Goal: Book appointment/travel/reservation

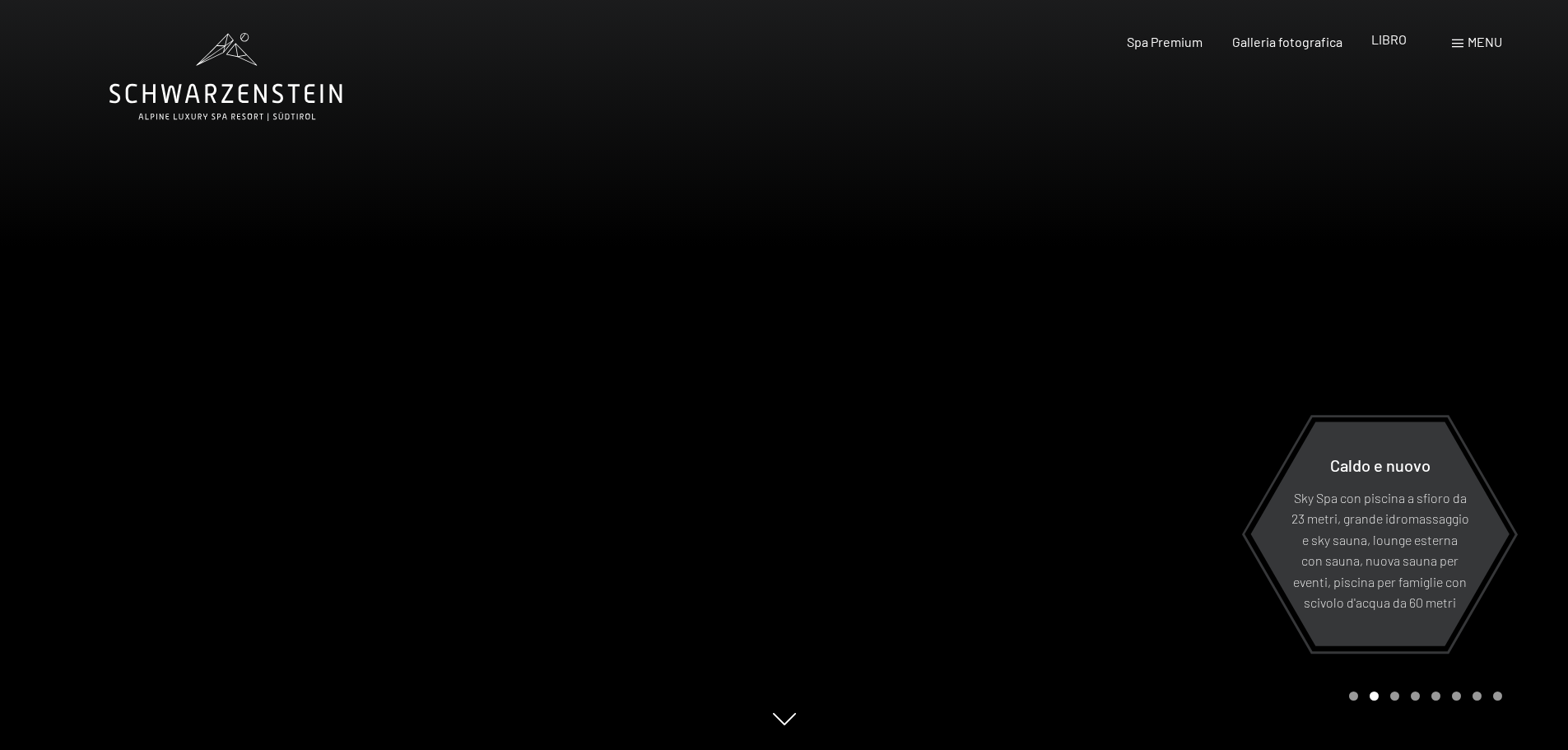
click at [1393, 43] on font "LIBRO" at bounding box center [1389, 39] width 35 height 16
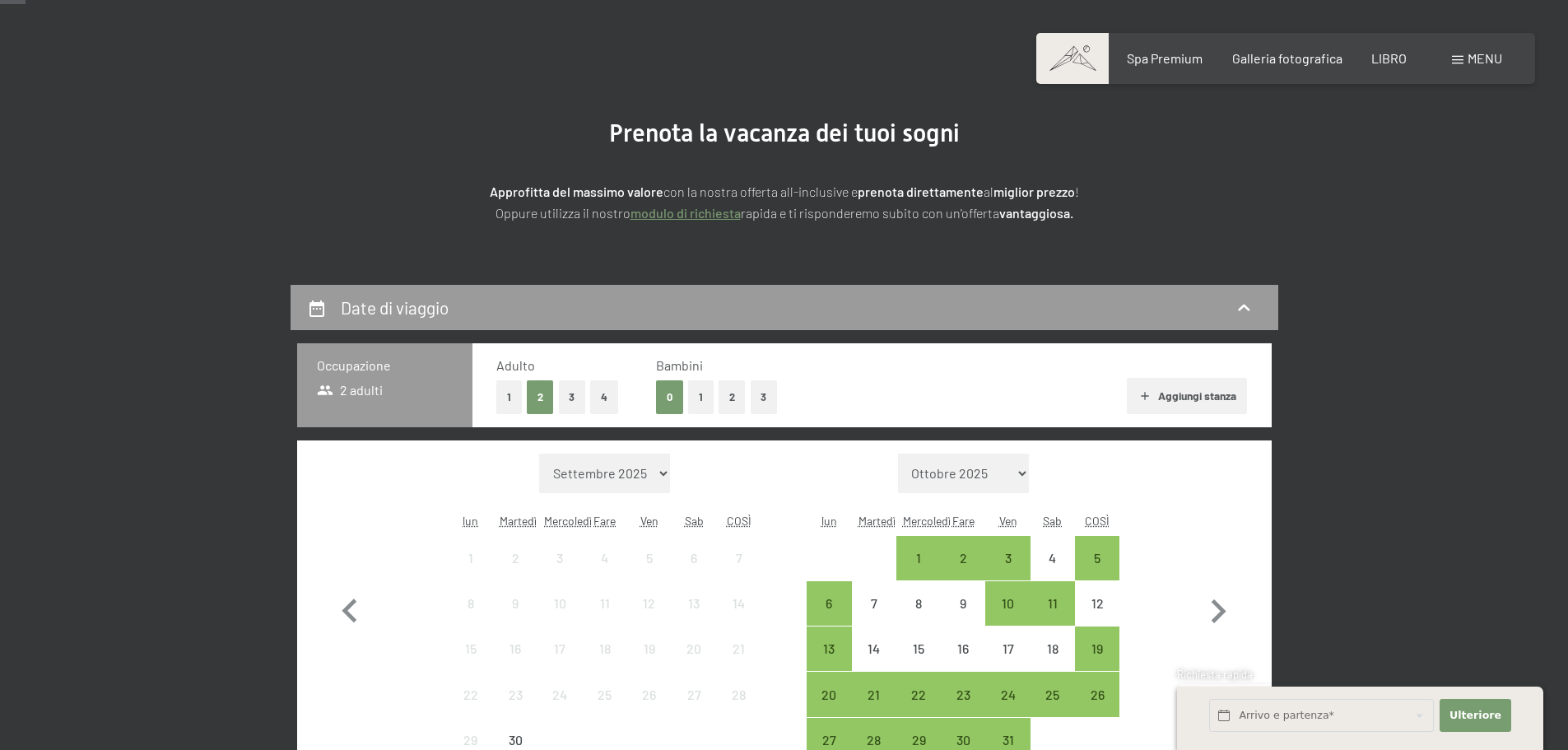
scroll to position [110, 0]
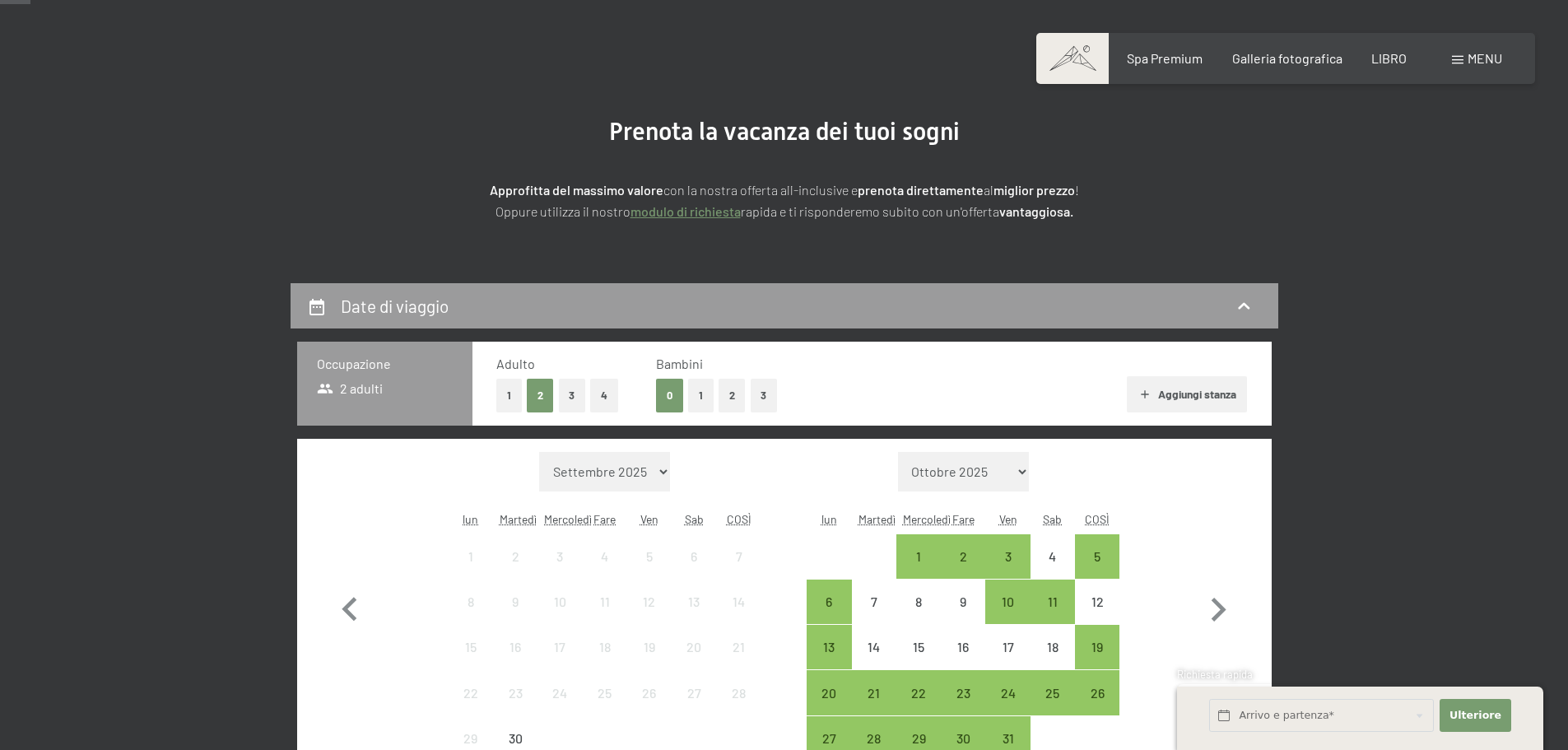
click at [690, 393] on button "1" at bounding box center [701, 396] width 25 height 33
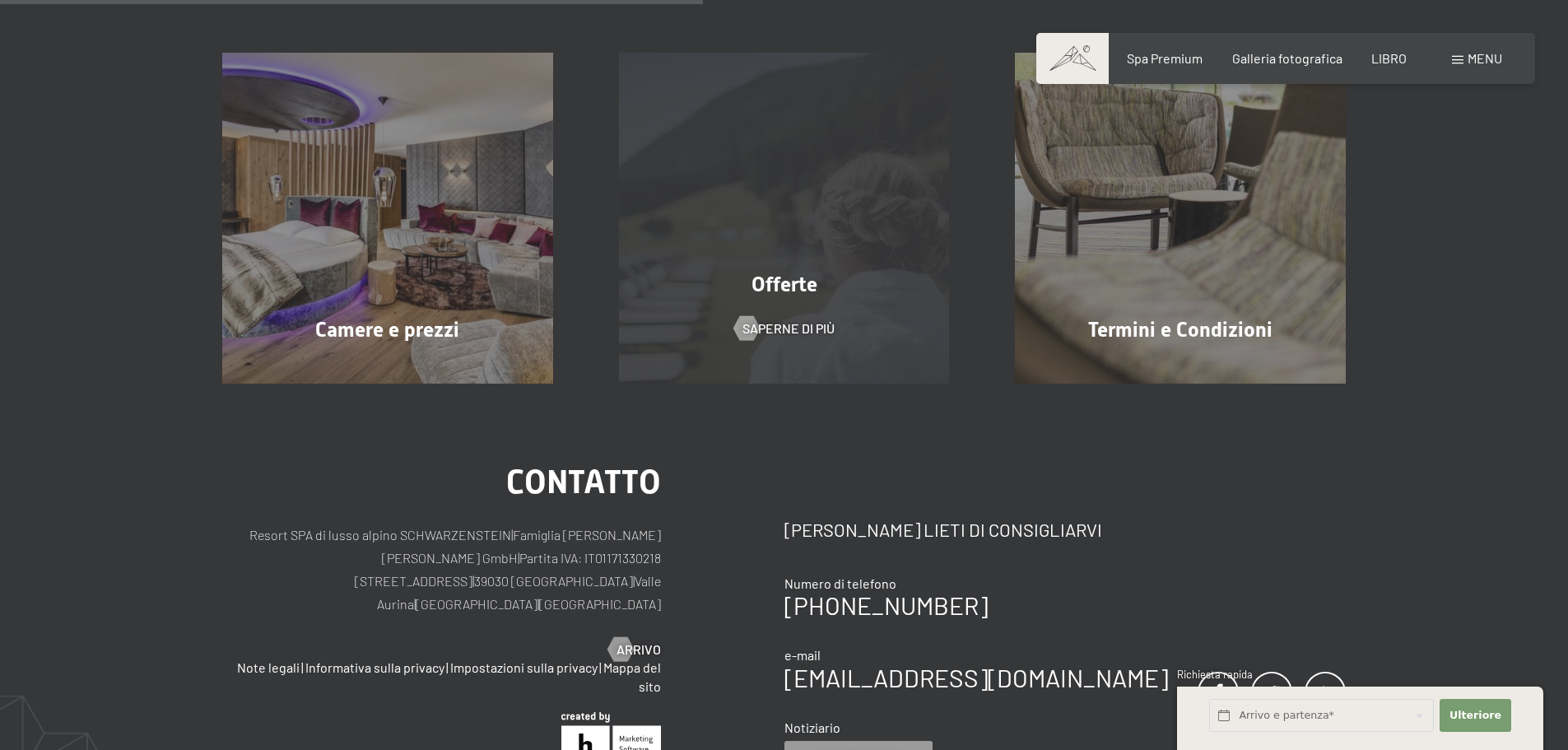
scroll to position [439, 0]
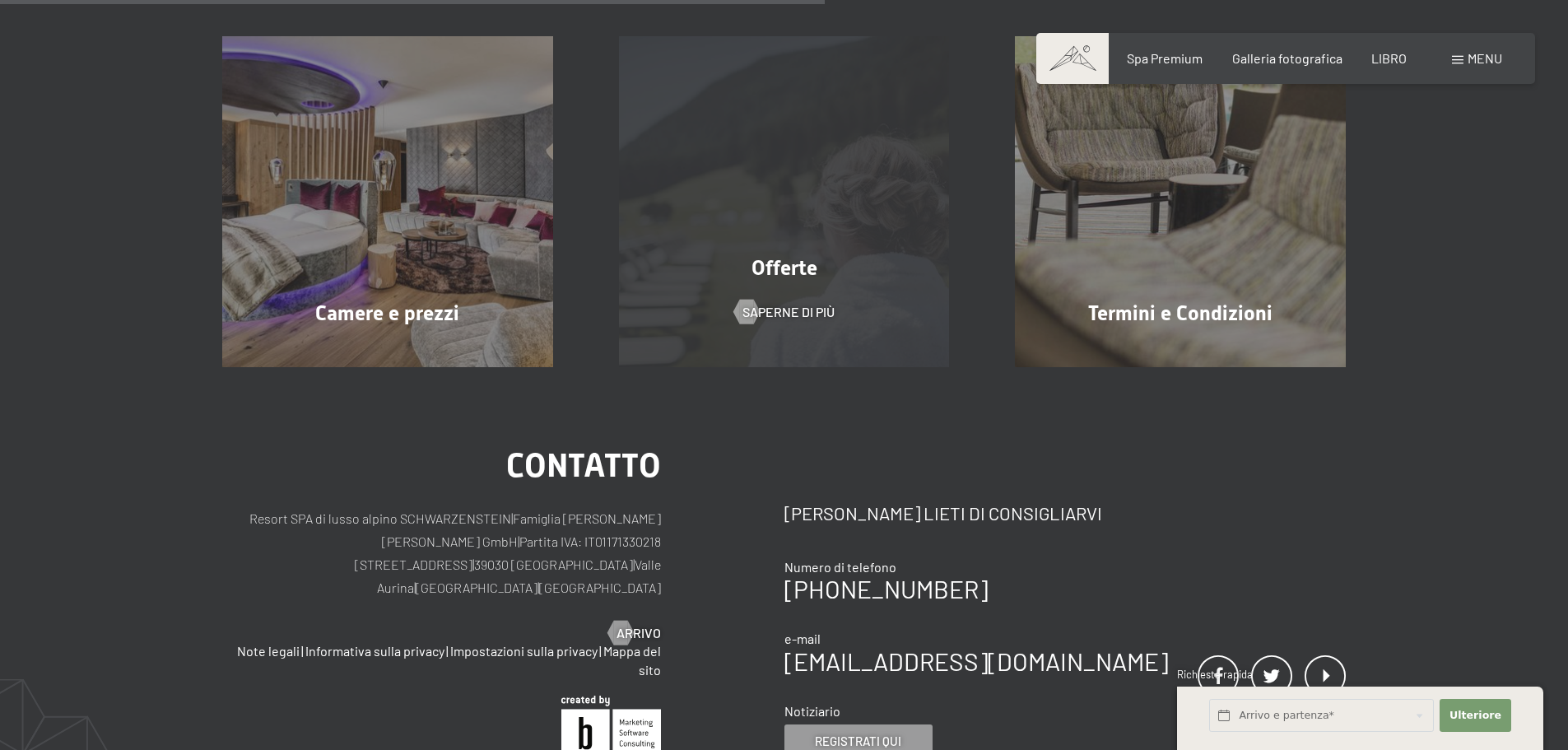
click at [860, 181] on div "Offerte Saperne di più" at bounding box center [784, 202] width 397 height 331
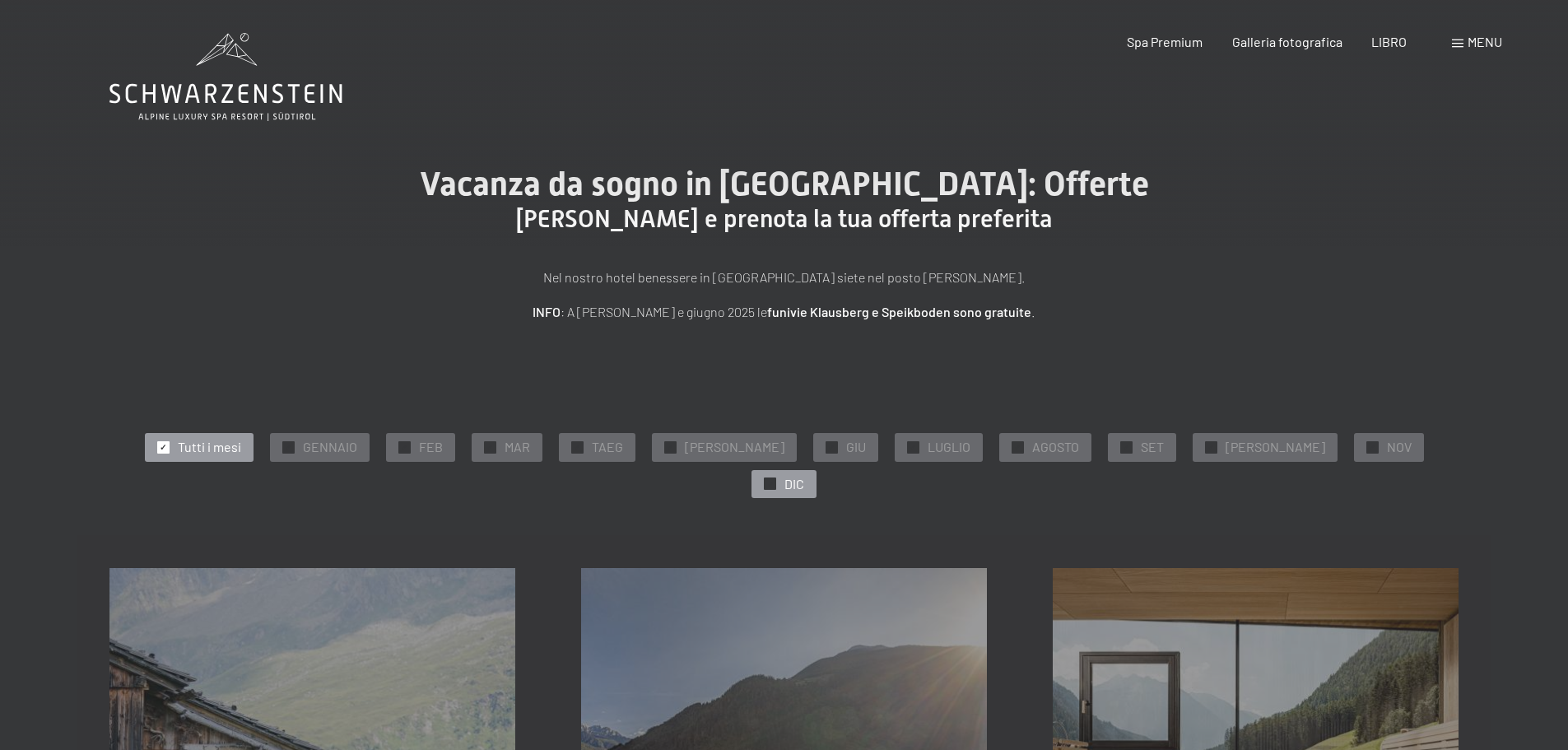
click at [817, 470] on div "✓ DIC" at bounding box center [784, 484] width 65 height 28
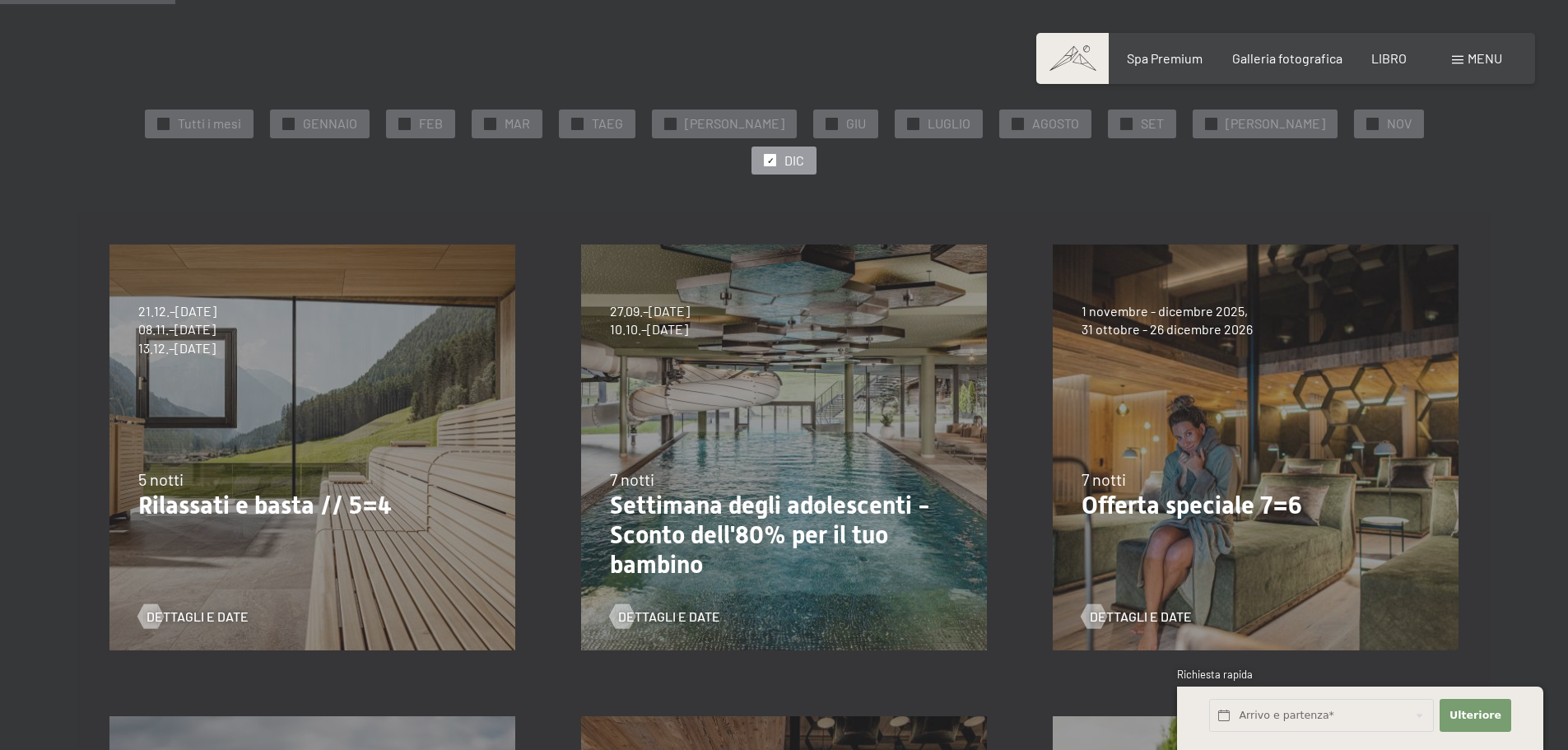
scroll to position [329, 0]
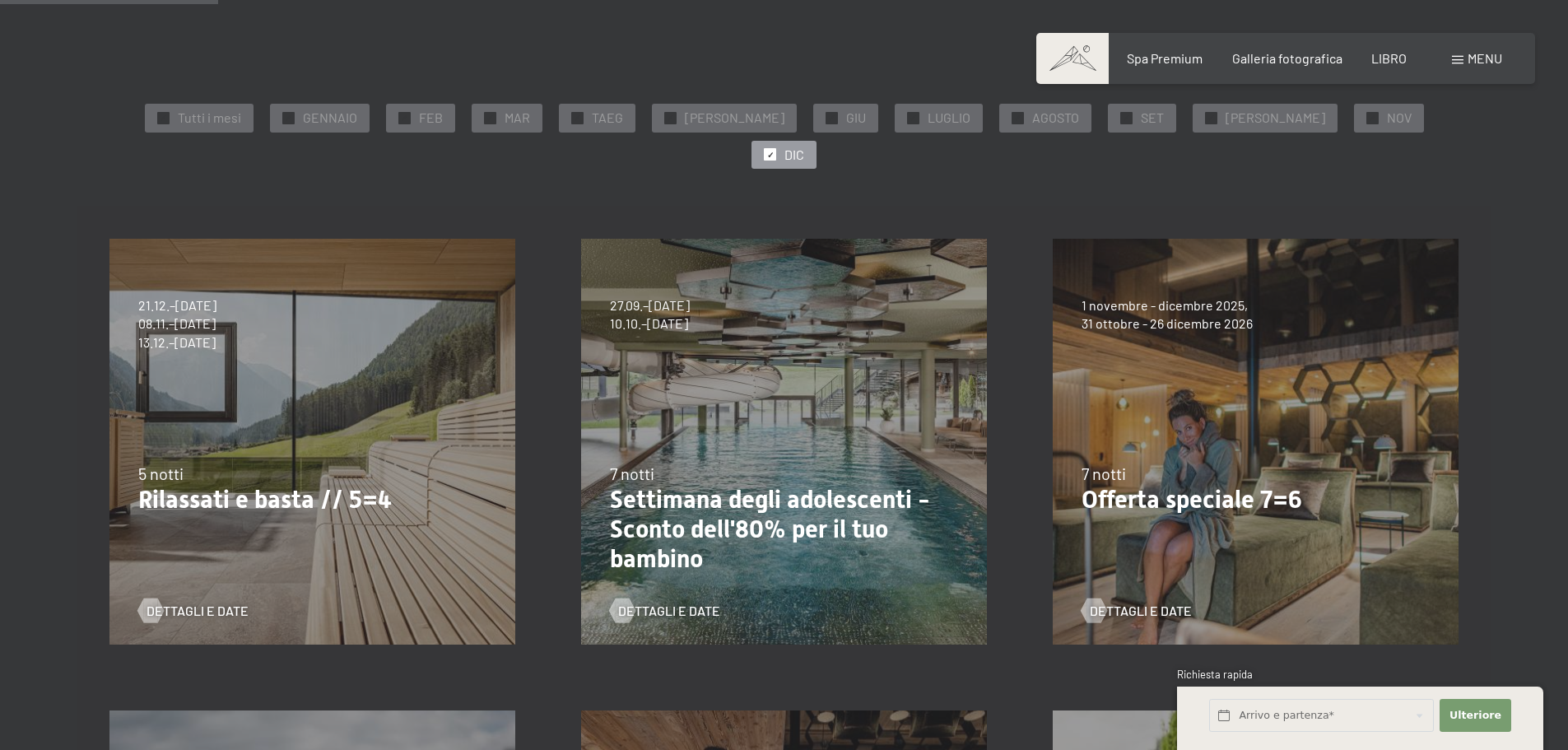
click at [690, 505] on font "Settimana degli adolescenti - Sconto dell'80% per il tuo bambino" at bounding box center [770, 529] width 320 height 88
click at [682, 602] on font "Dettagli e date" at bounding box center [686, 610] width 102 height 16
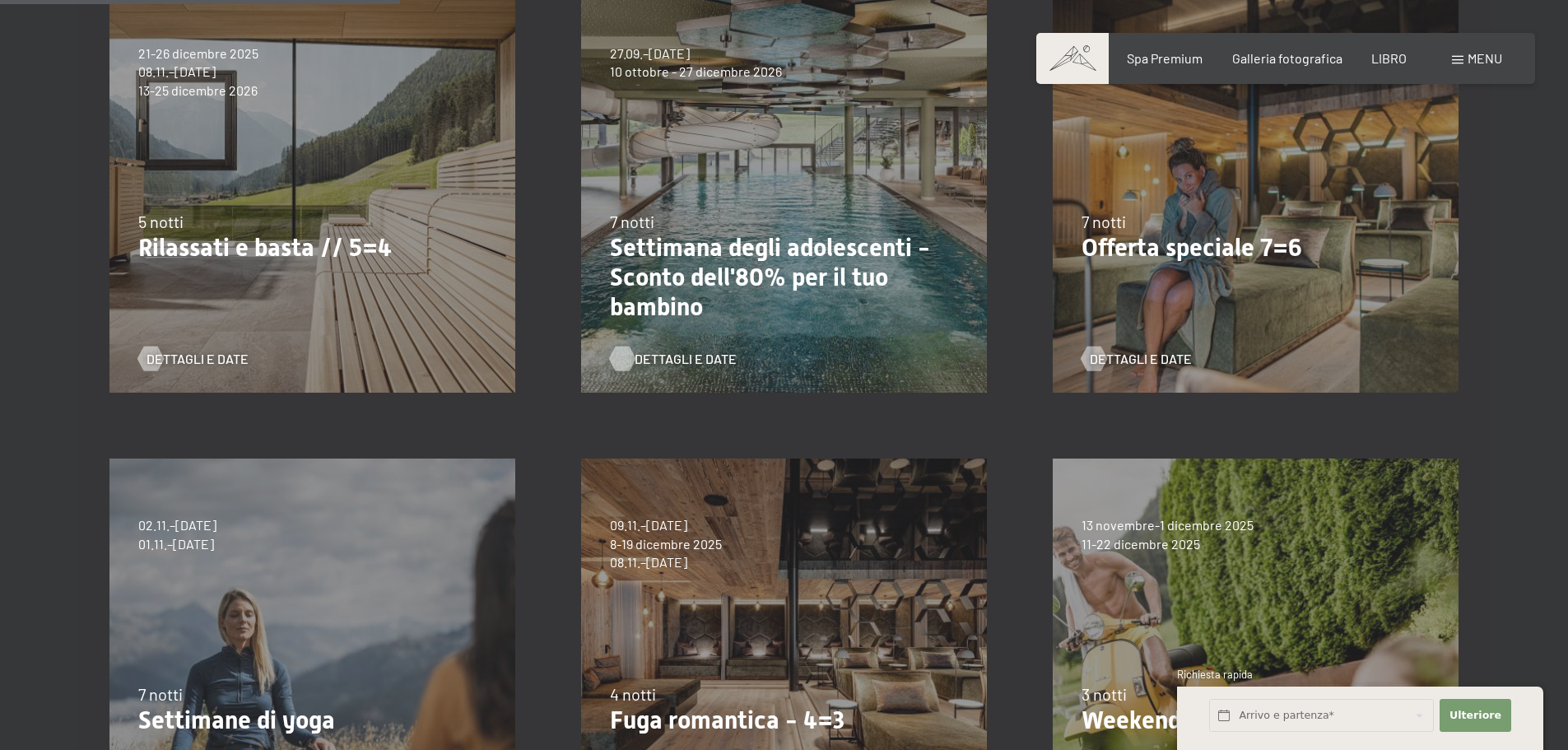
scroll to position [603, 0]
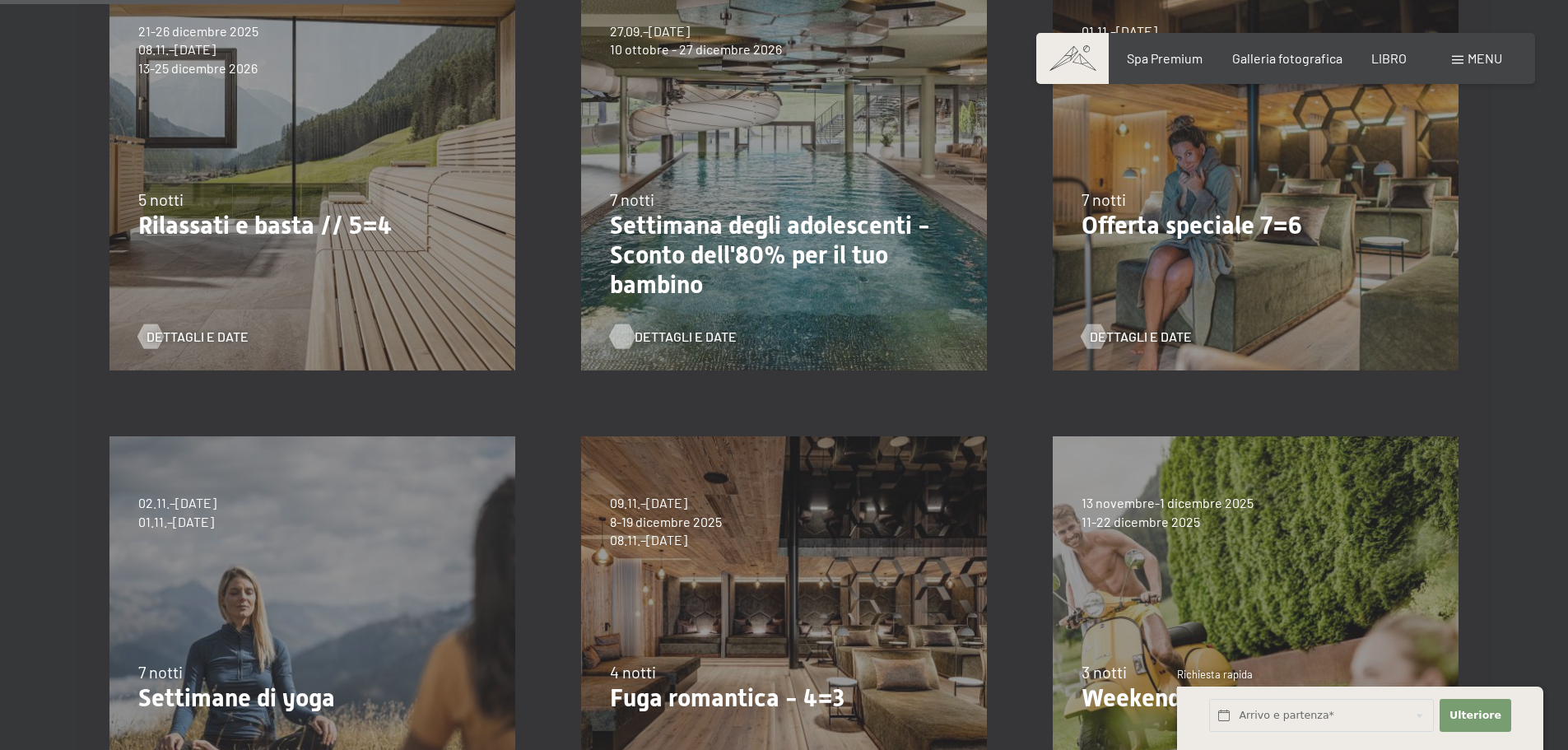
click at [762, 578] on div "09.11.–05.12.2025 8-19 dicembre 2025 11-23 gennaio 2026 8-27 marzo 2026 29 marz…" at bounding box center [784, 639] width 472 height 472
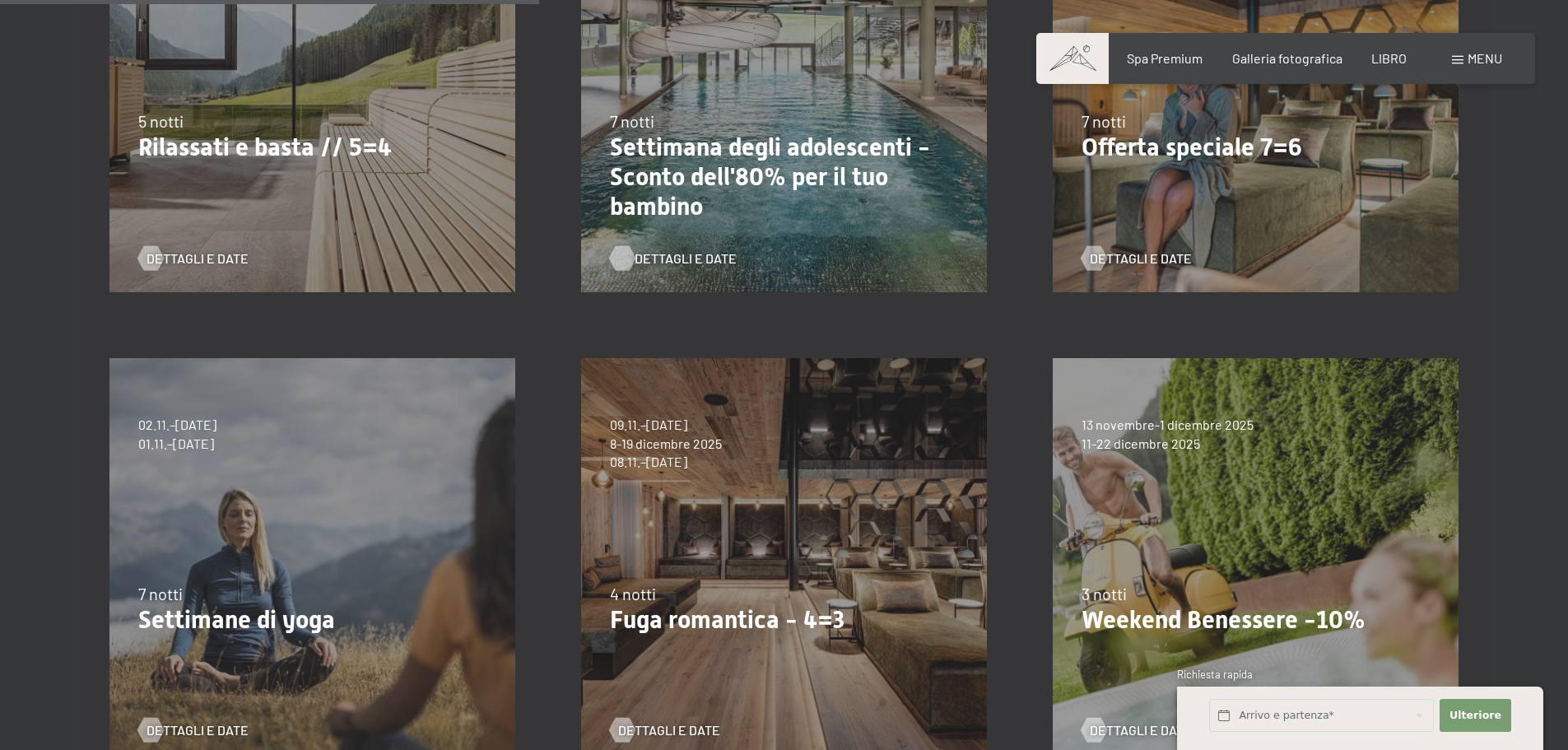
scroll to position [823, 0]
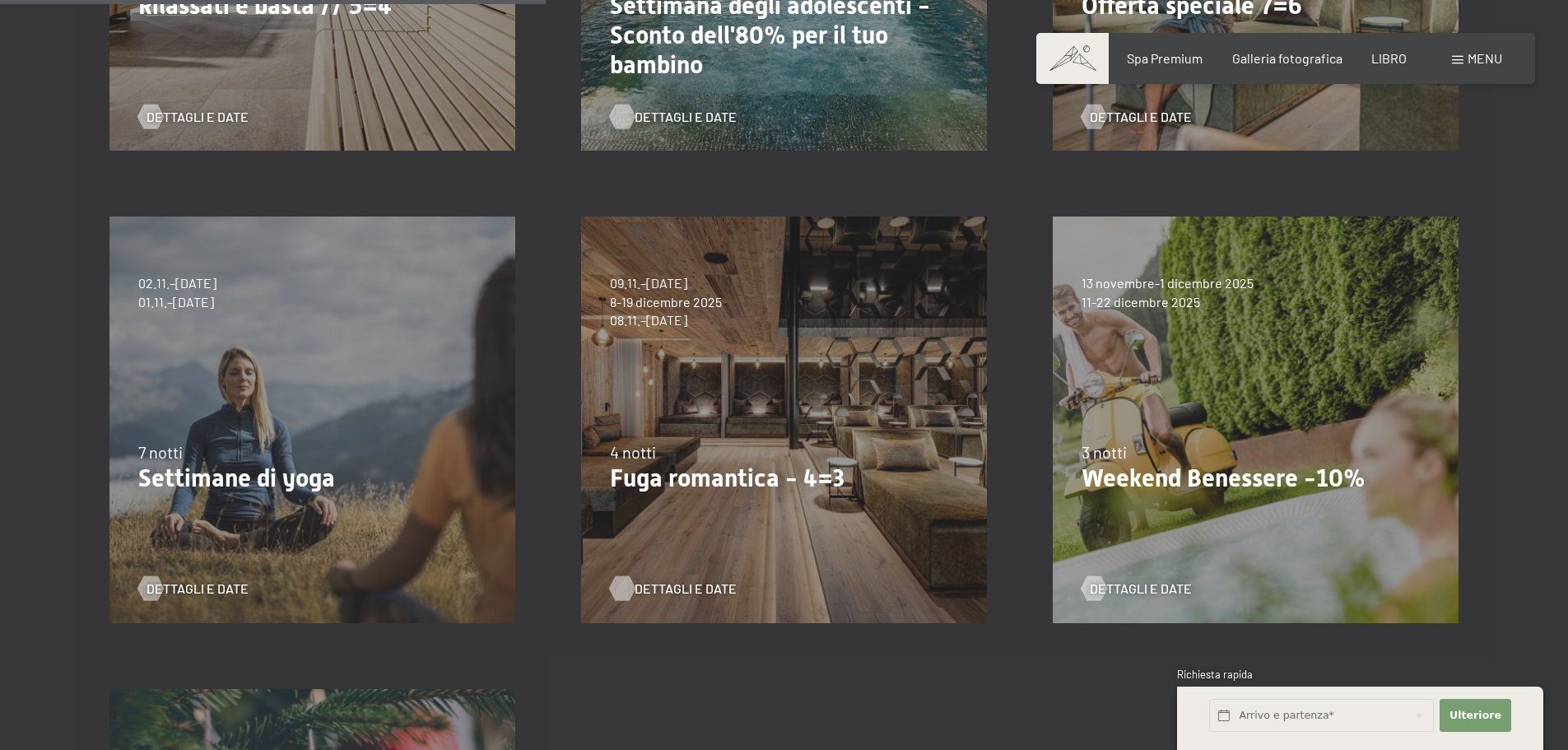
click at [638, 581] on font "Dettagli e date" at bounding box center [686, 588] width 102 height 16
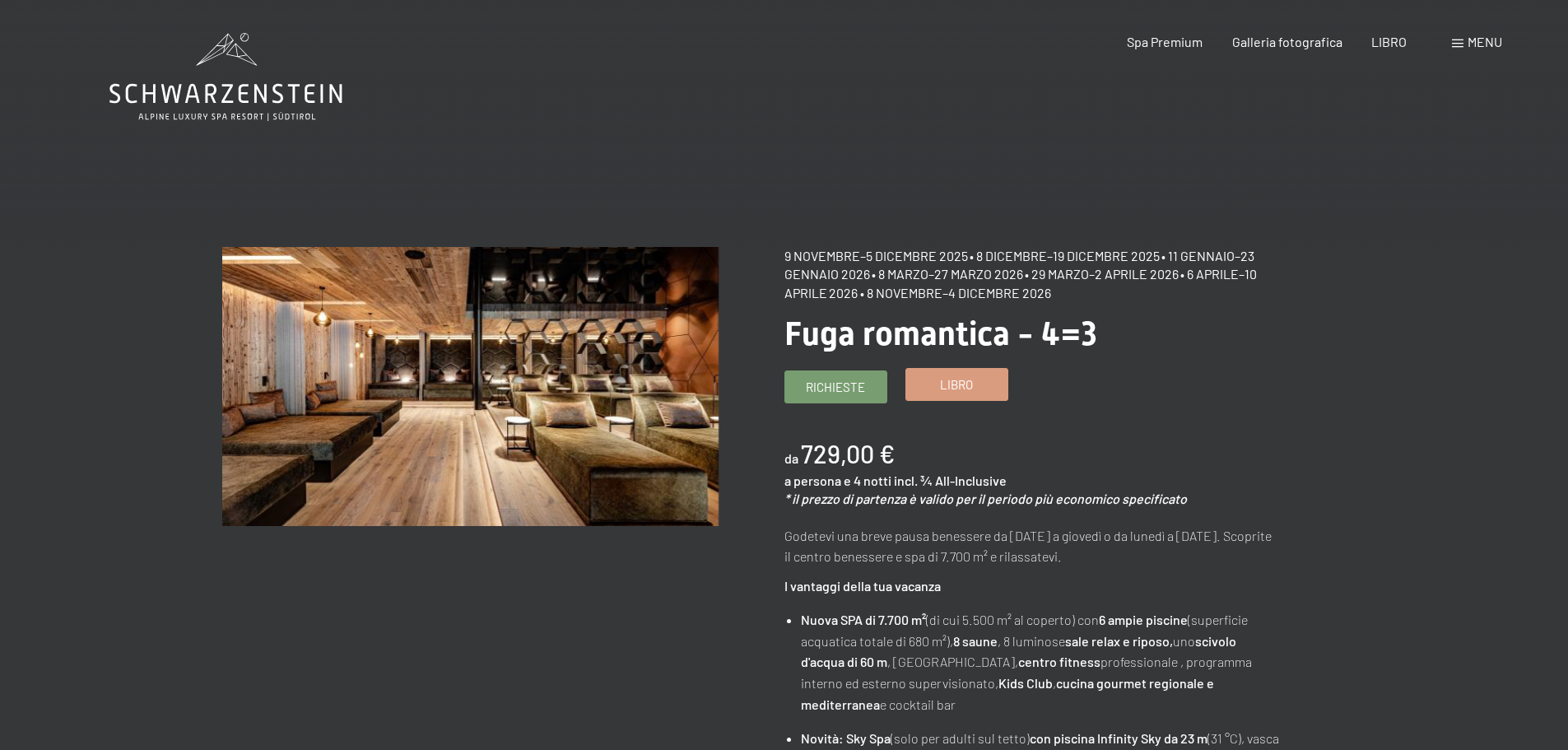
click at [968, 389] on font "Libro" at bounding box center [957, 384] width 33 height 15
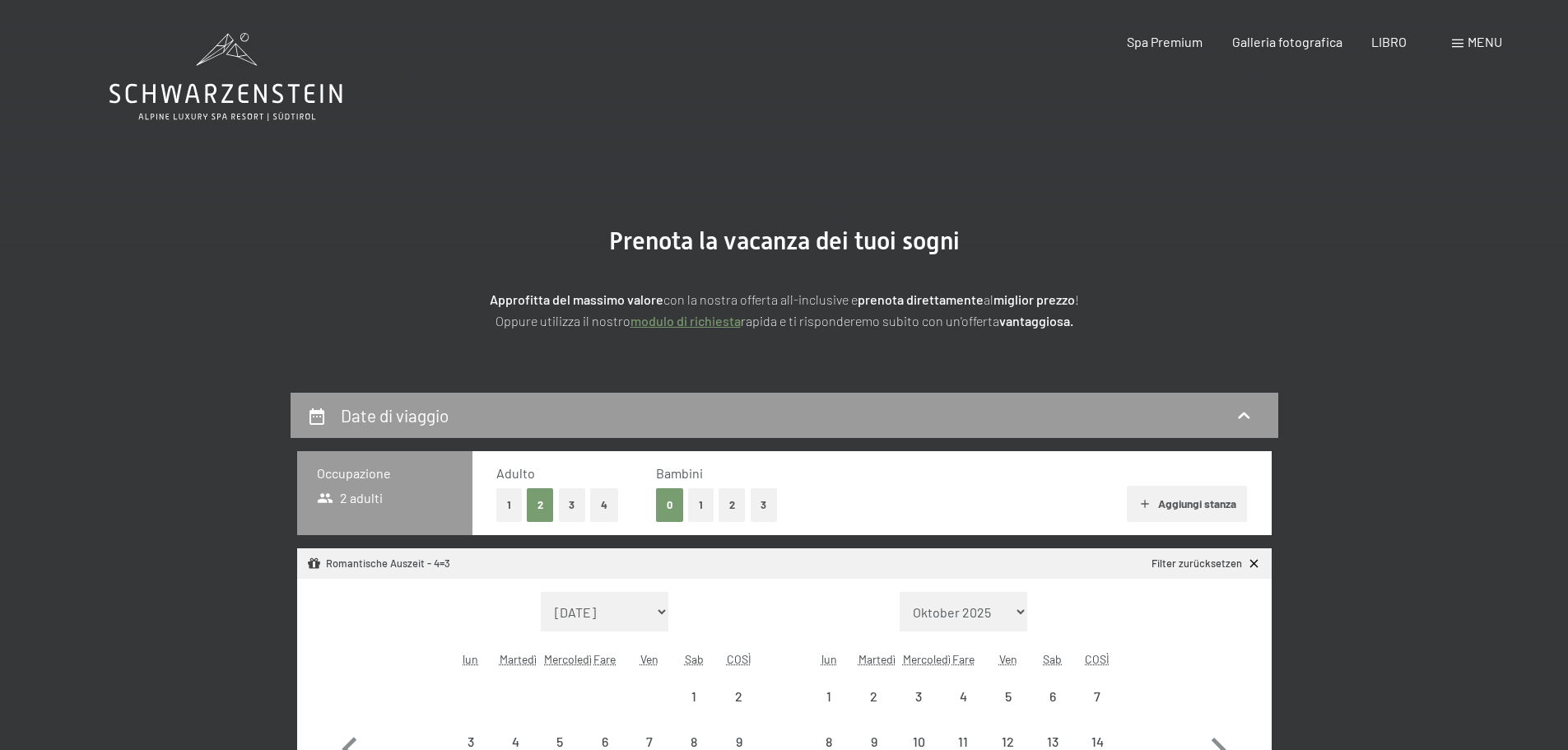
select select "2025-11-01"
select select "2025-12-01"
select select "2025-11-01"
select select "2025-12-01"
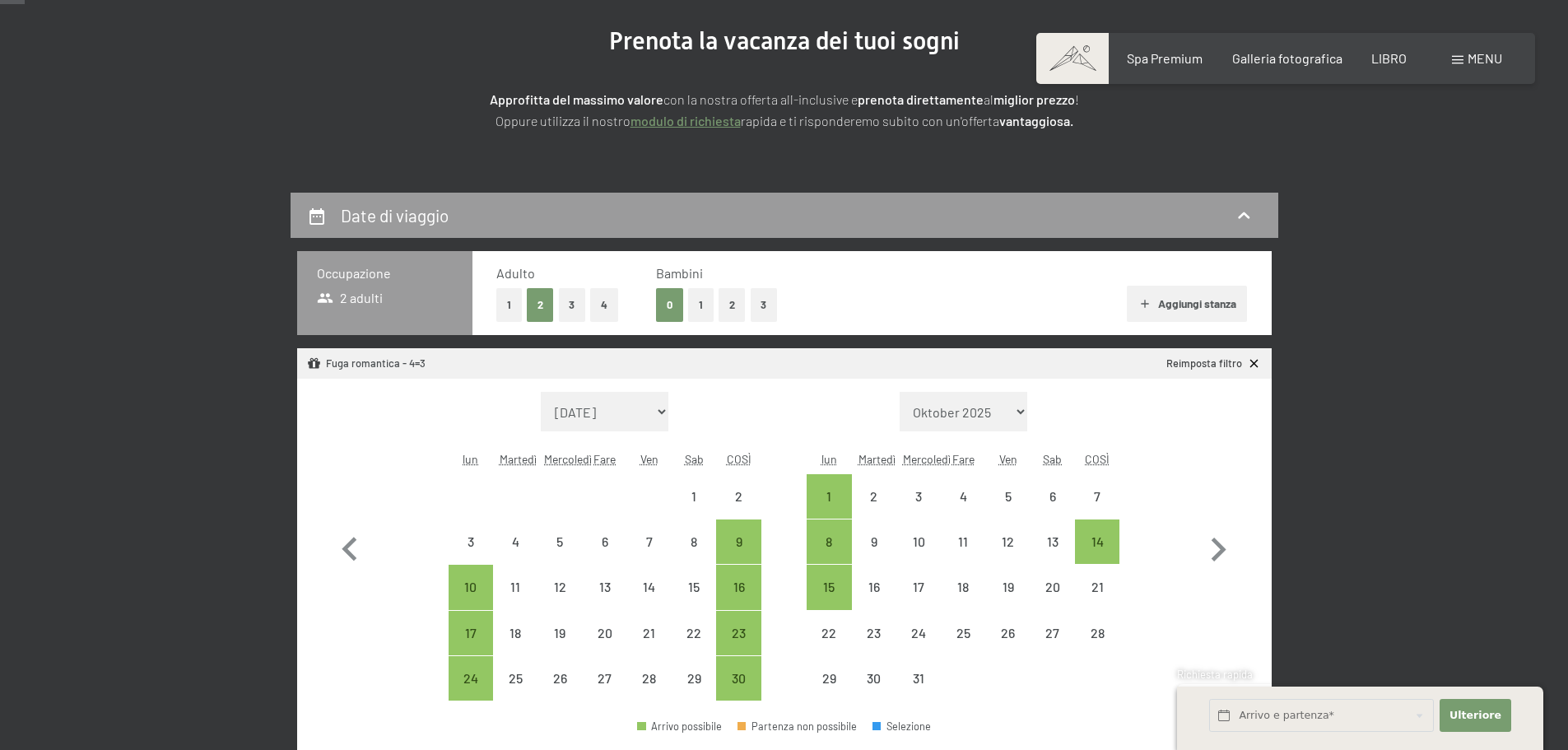
scroll to position [274, 0]
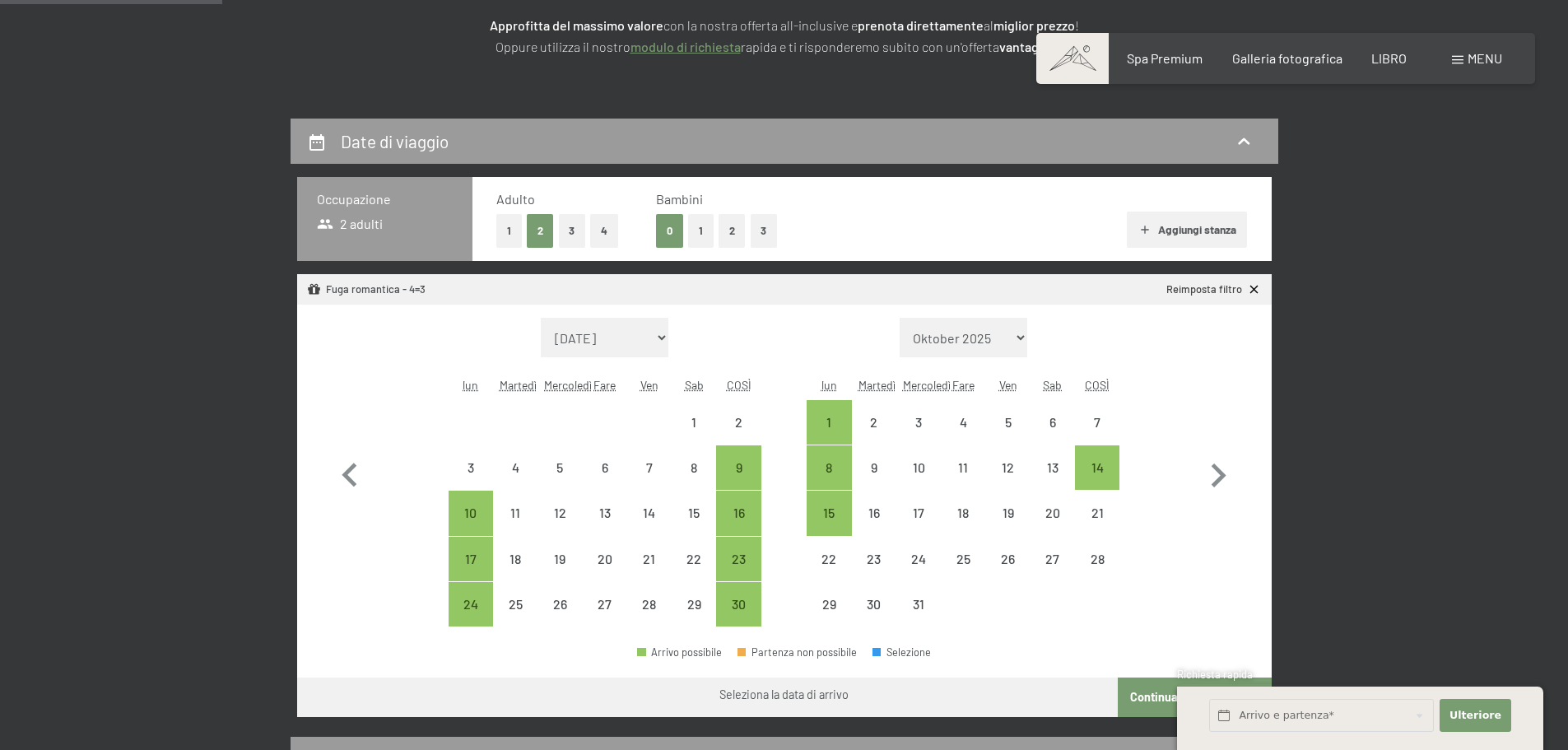
click at [696, 234] on button "1" at bounding box center [701, 231] width 25 height 33
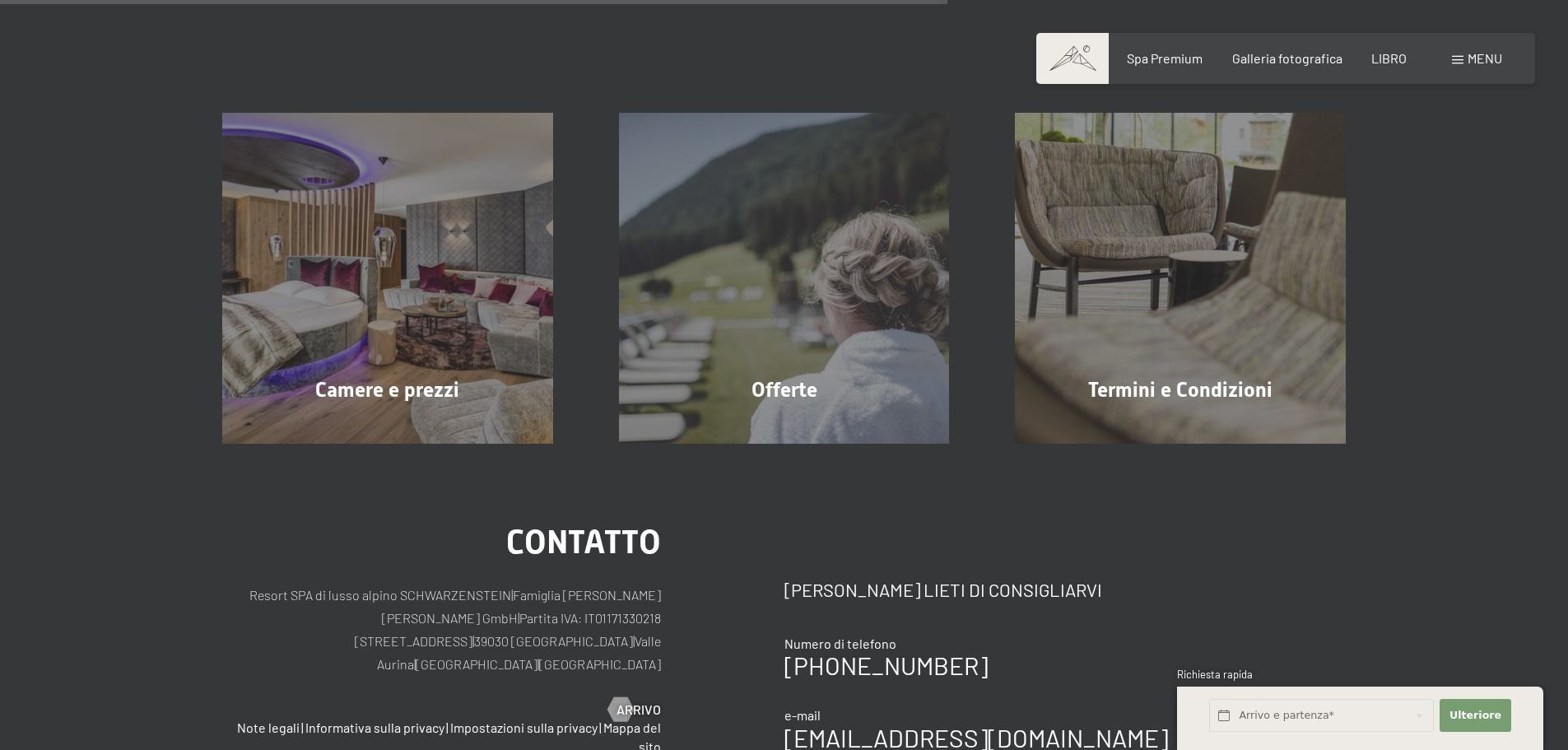
scroll to position [549, 0]
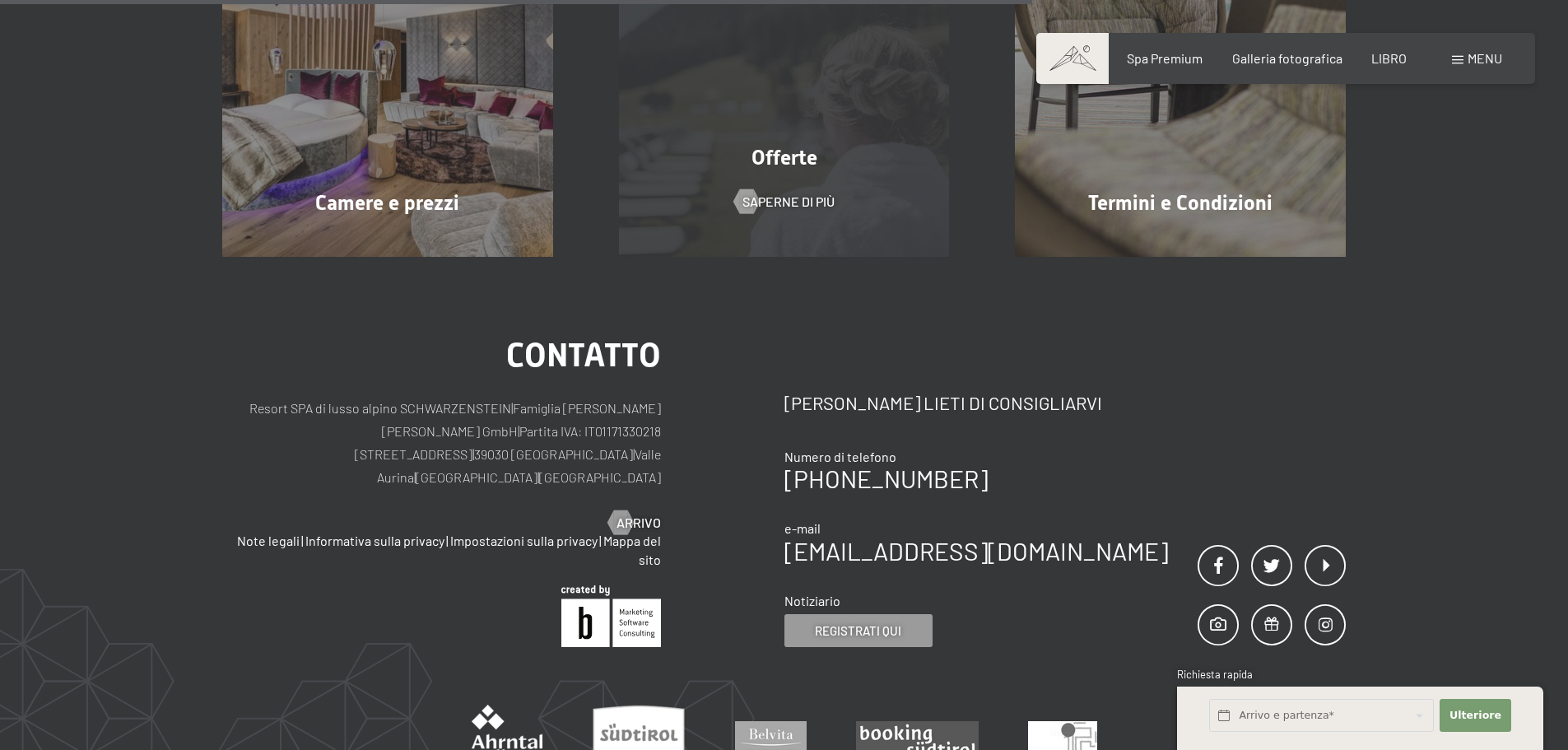
click at [787, 168] on font "Offerte" at bounding box center [784, 158] width 66 height 23
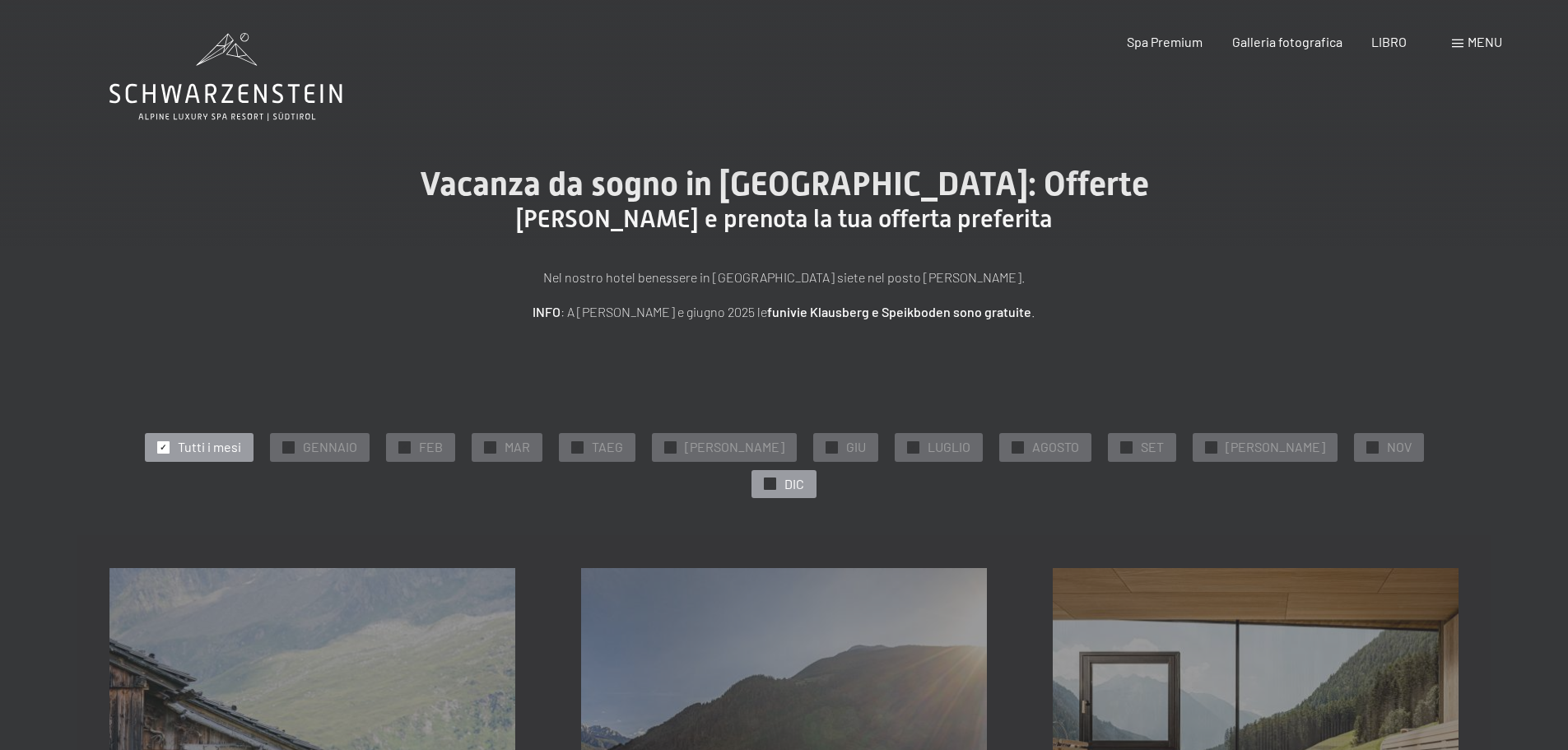
click at [817, 470] on div "✓ DIC" at bounding box center [784, 484] width 65 height 28
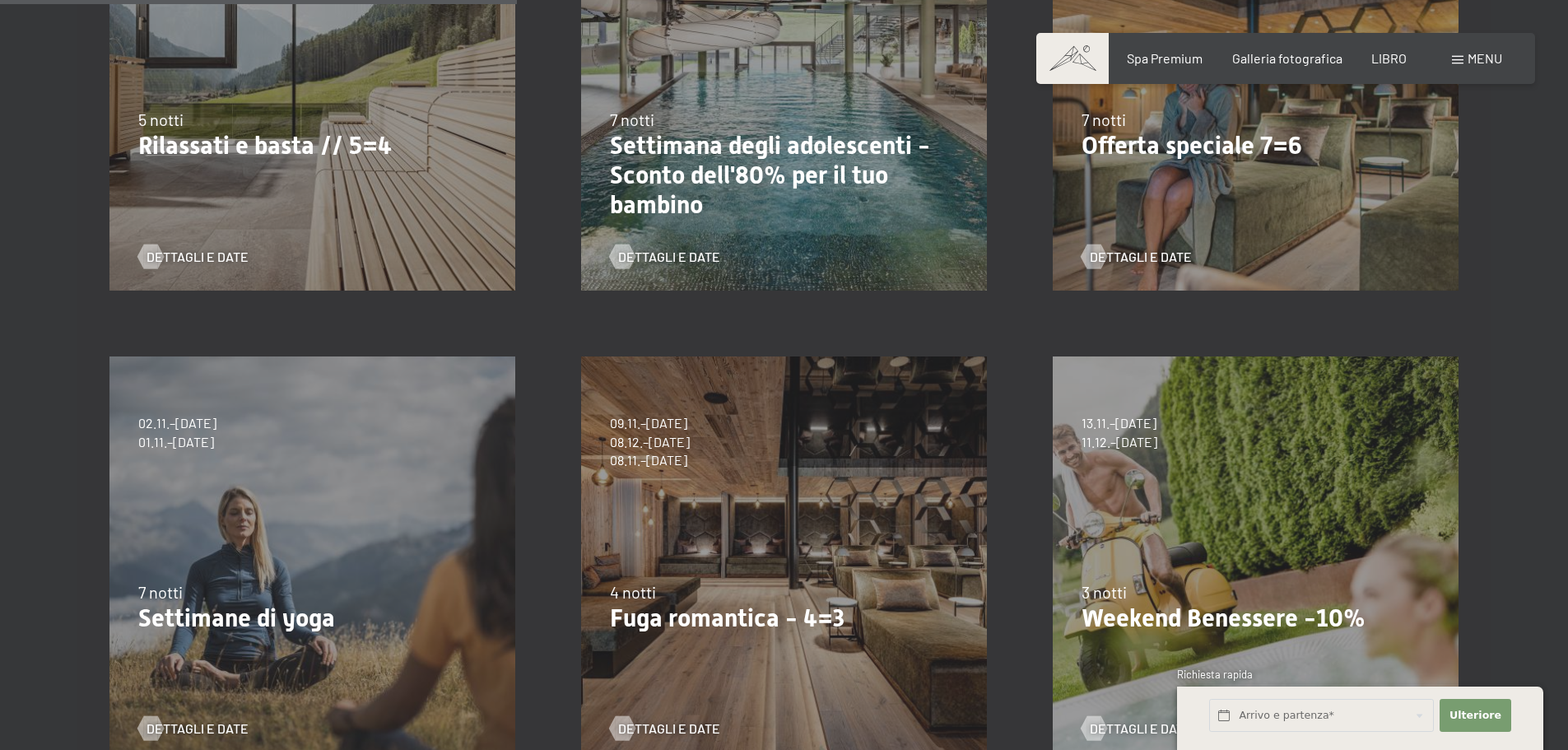
scroll to position [878, 0]
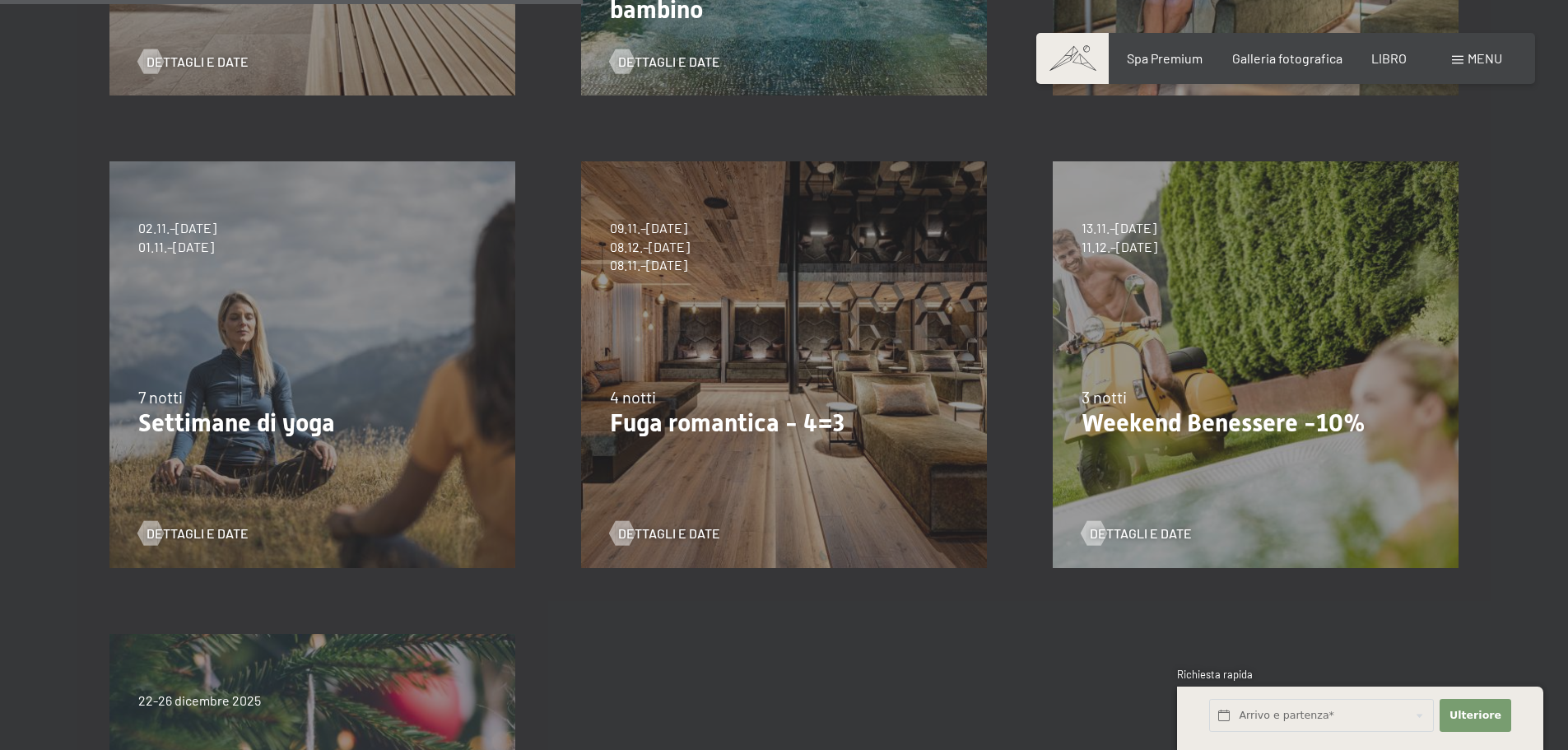
click at [843, 499] on div "Dettagli e date" at bounding box center [778, 521] width 336 height 43
click at [663, 525] on font "Dettagli e date" at bounding box center [686, 533] width 102 height 16
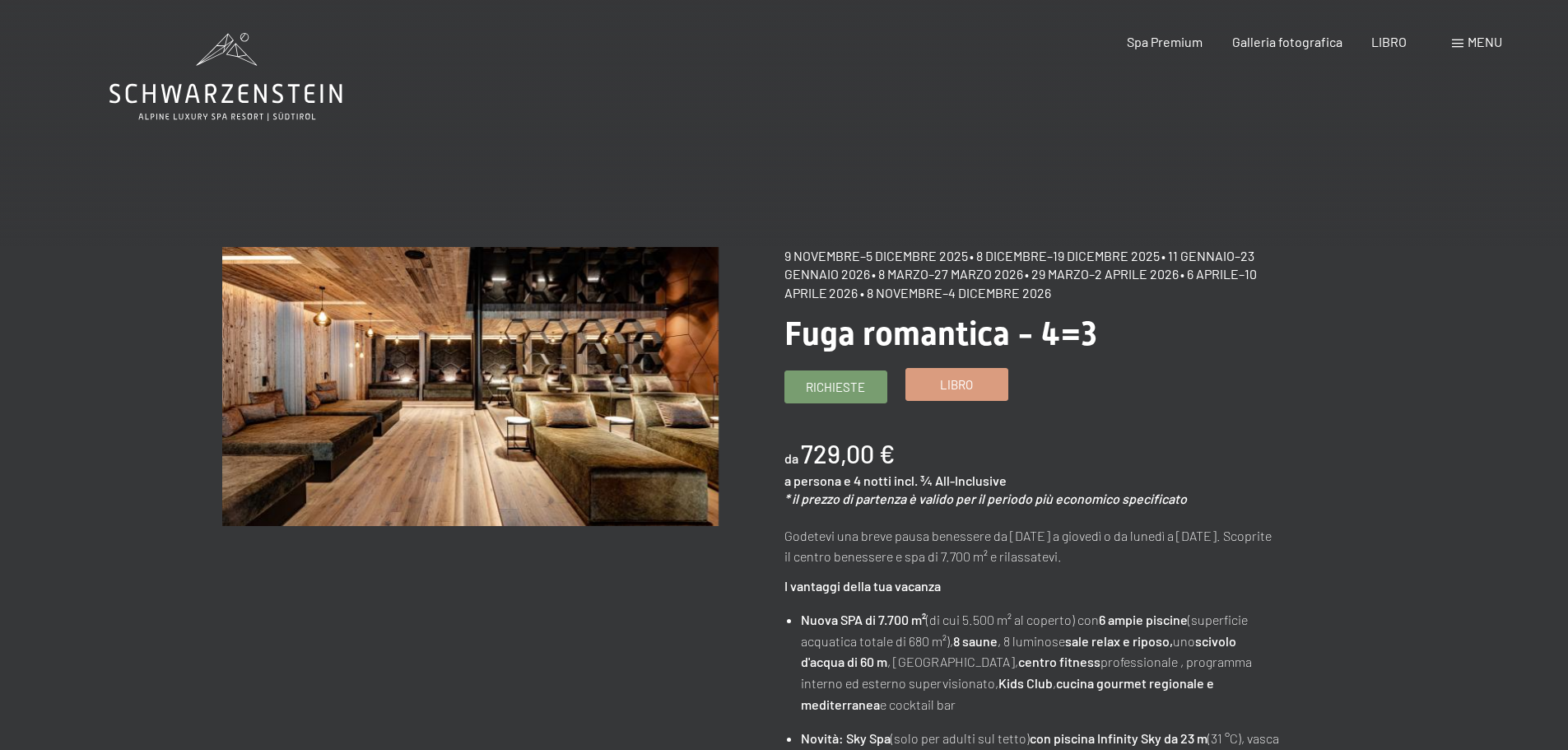
click at [949, 385] on font "Libro" at bounding box center [957, 384] width 33 height 15
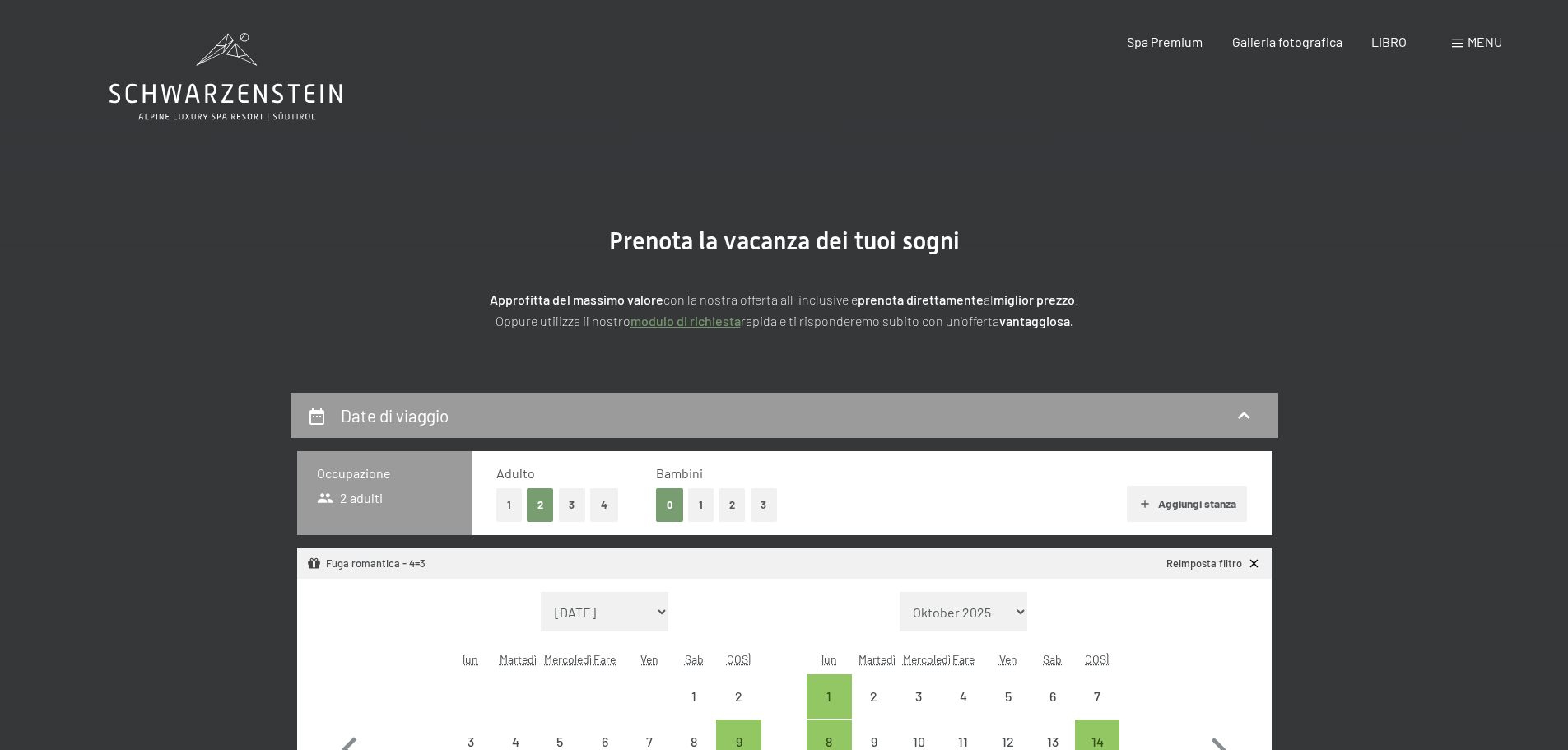
select select "[DATE]"
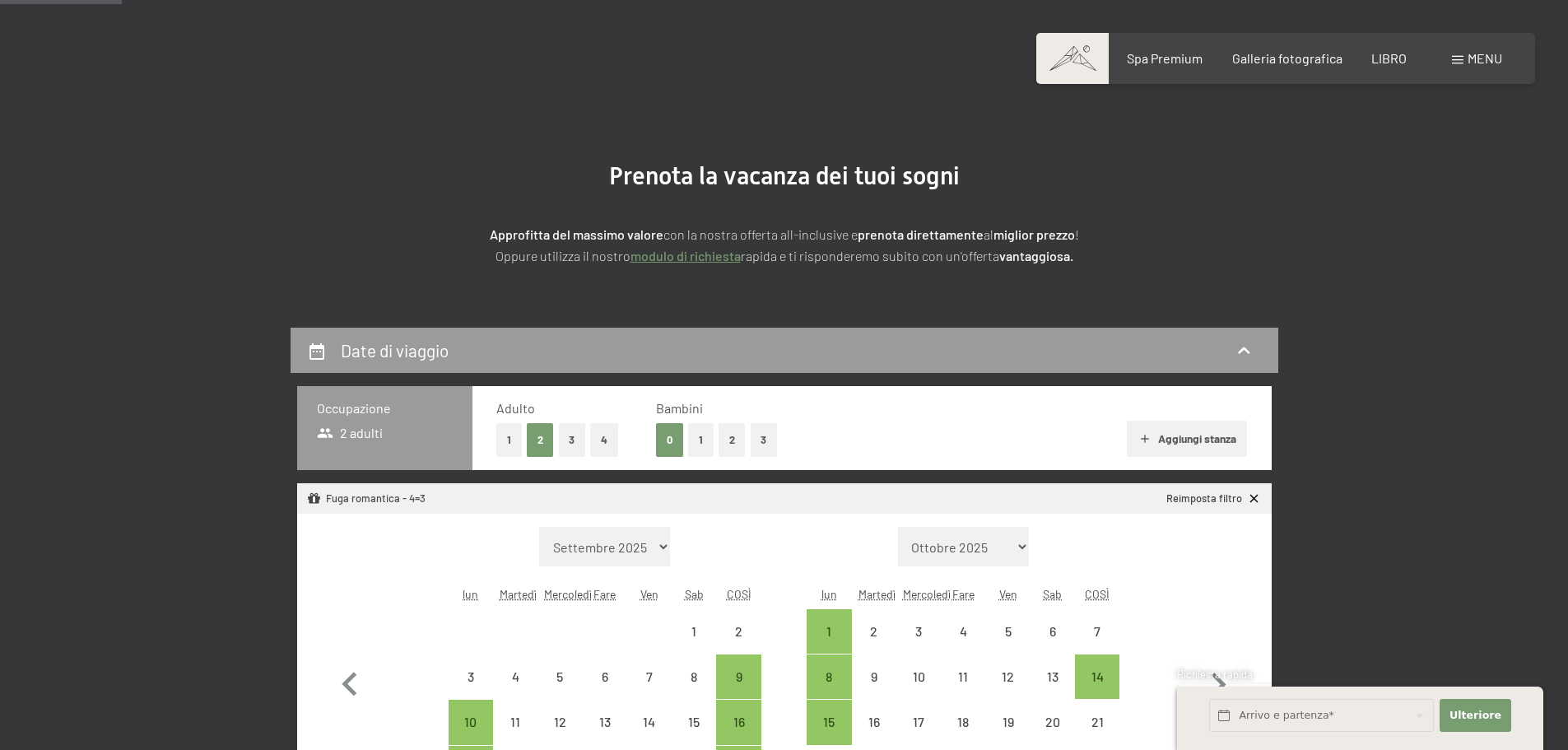
scroll to position [164, 0]
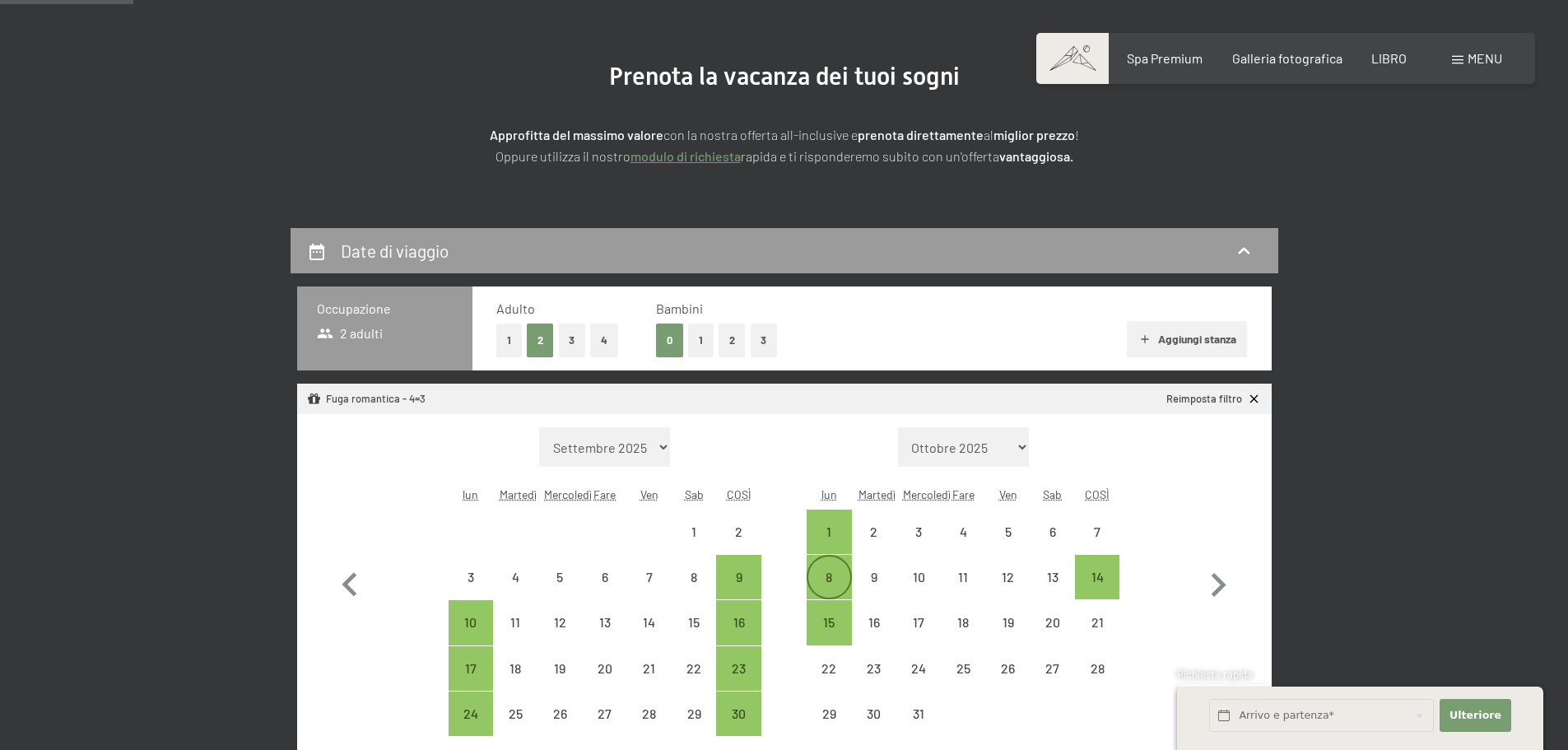
click at [829, 575] on font "8" at bounding box center [829, 577] width 7 height 16
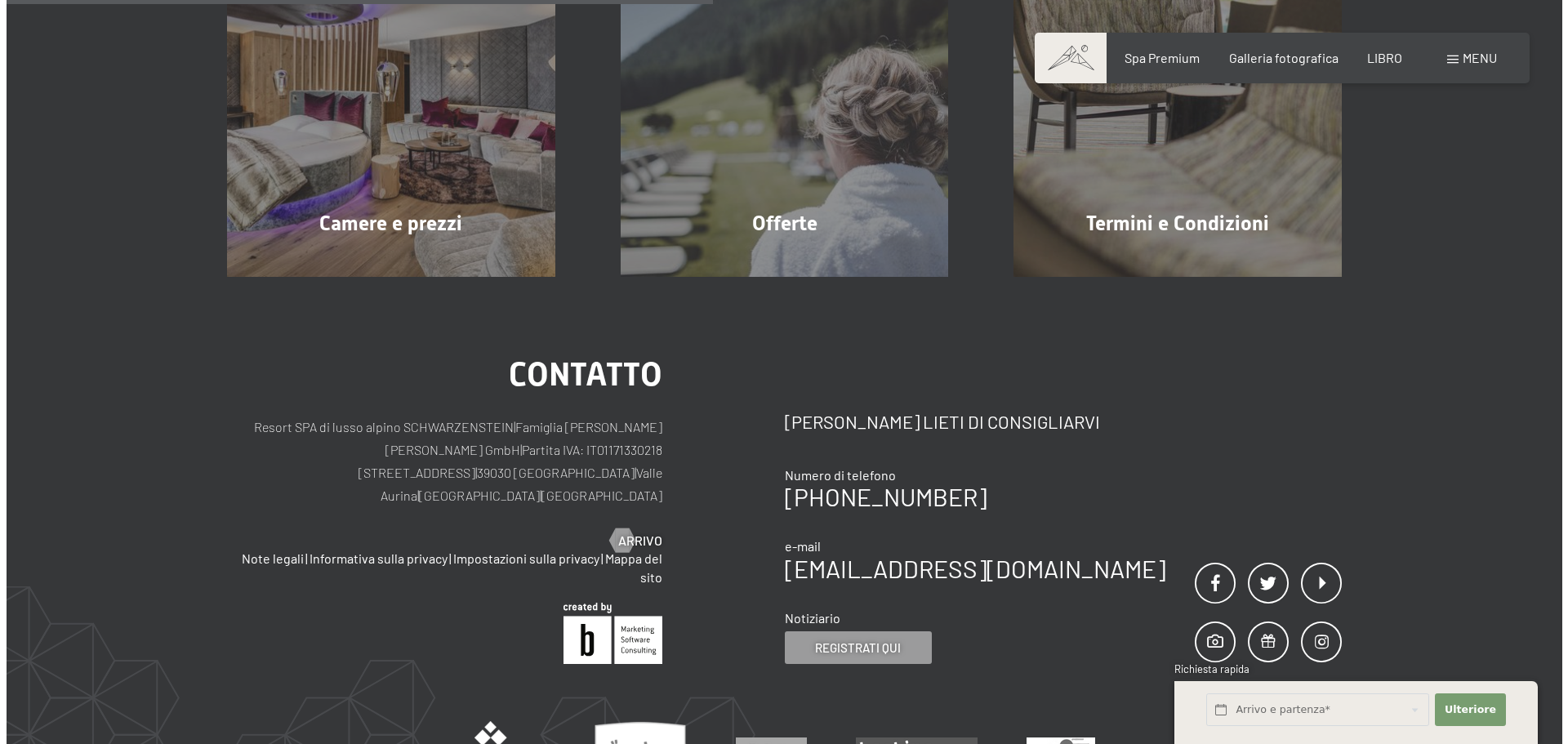
scroll to position [337, 0]
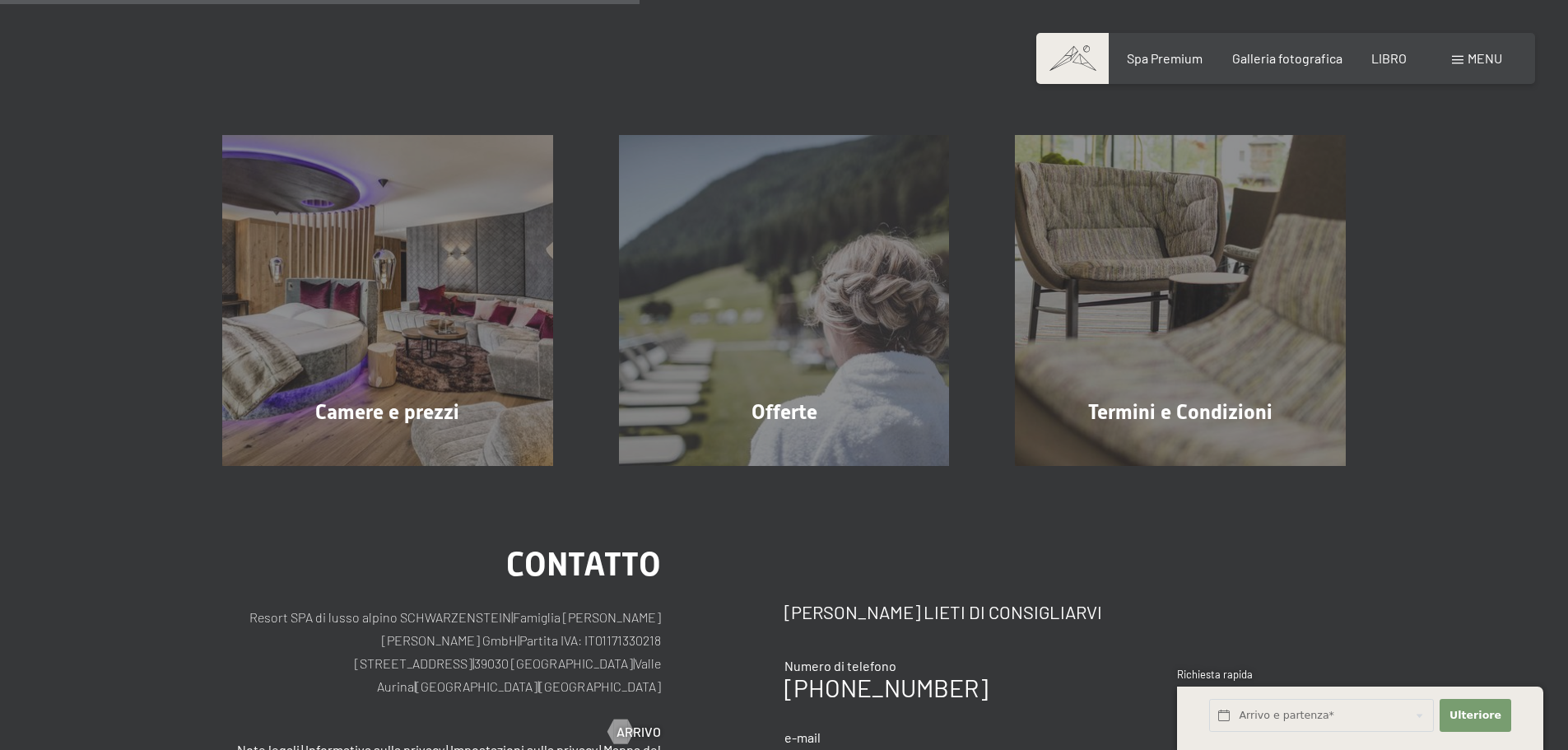
click at [1486, 57] on font "menu" at bounding box center [1485, 58] width 34 height 16
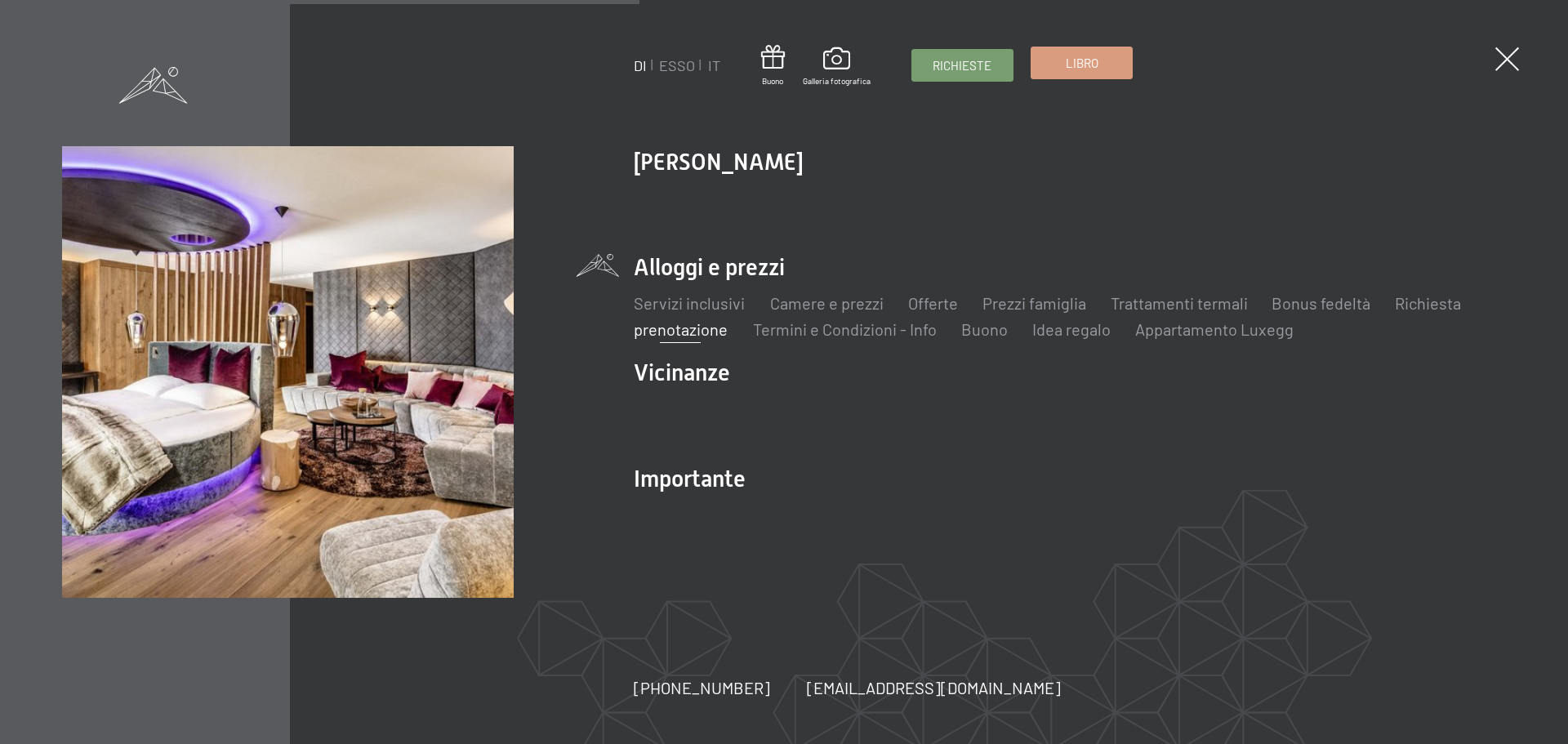
click at [1096, 59] on font "Libro" at bounding box center [1082, 62] width 33 height 15
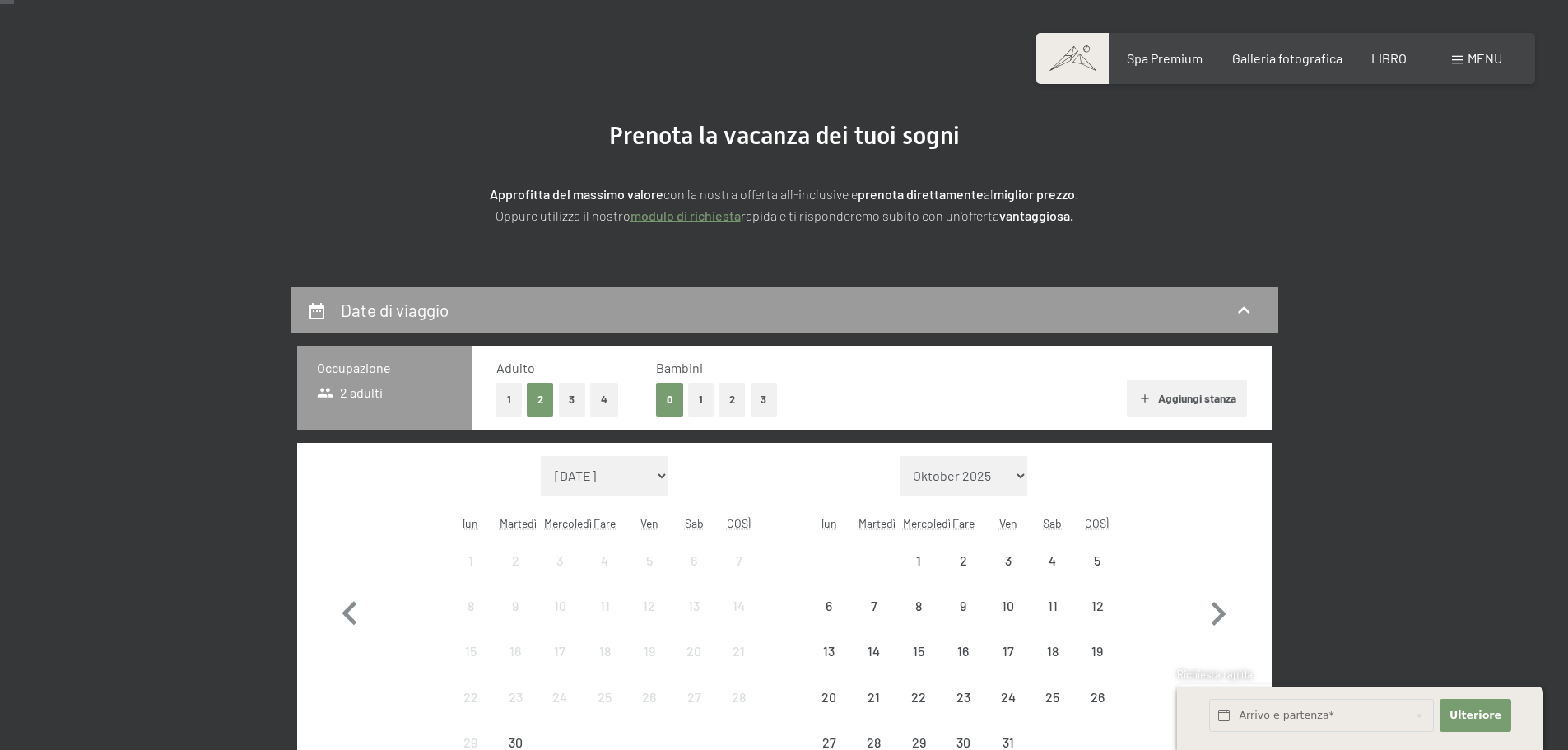
scroll to position [219, 0]
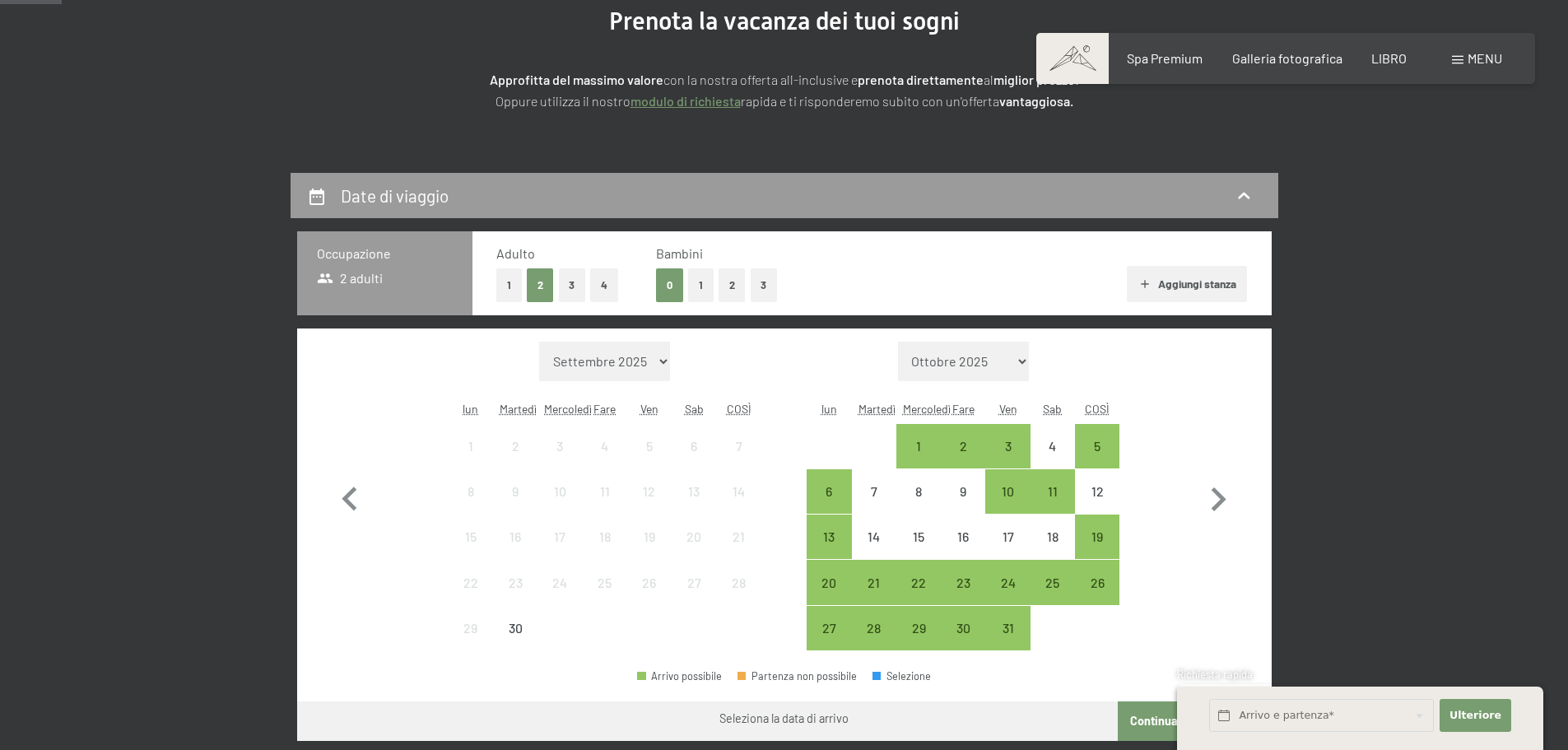
click at [706, 279] on button "1" at bounding box center [701, 285] width 25 height 33
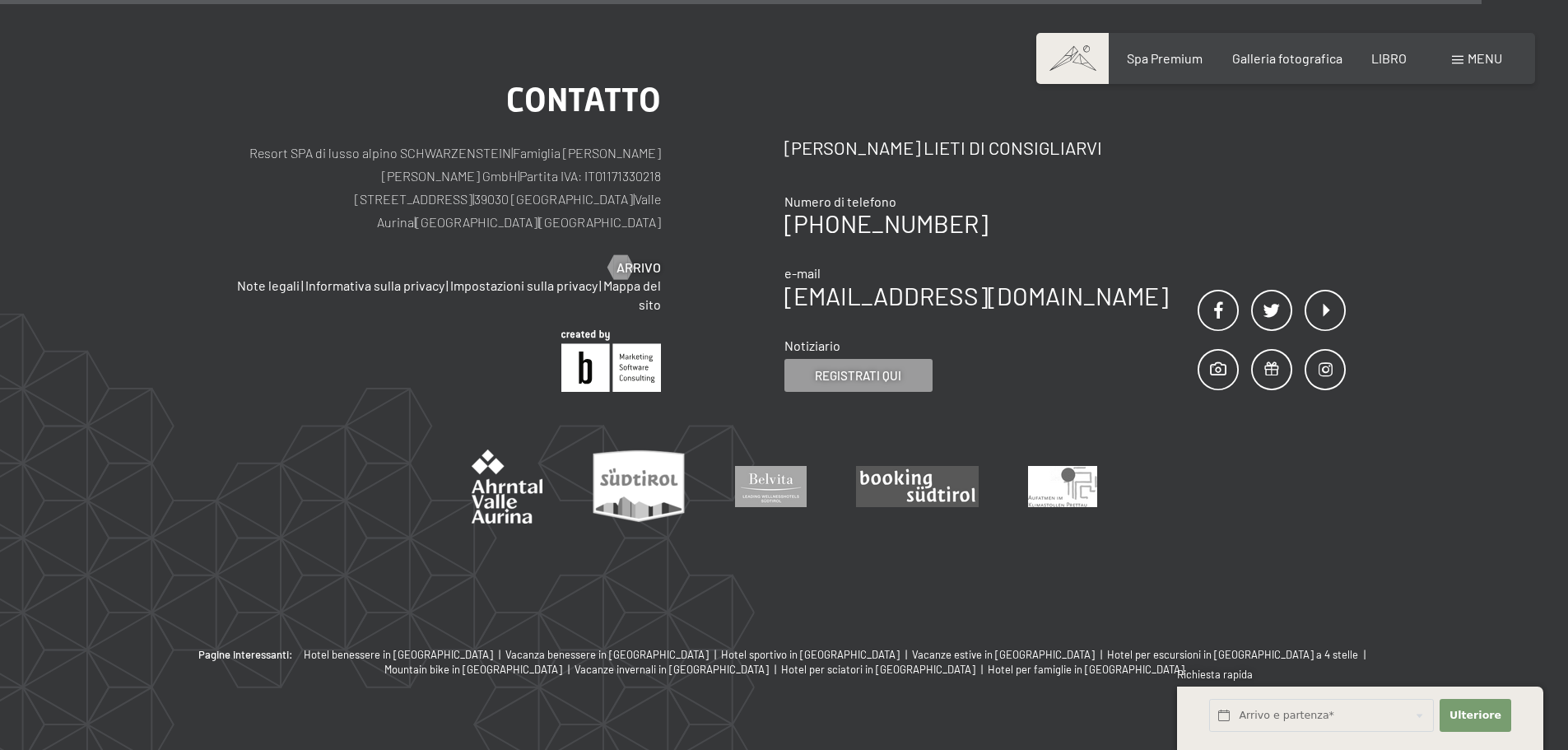
scroll to position [833, 0]
